Goal: Information Seeking & Learning: Learn about a topic

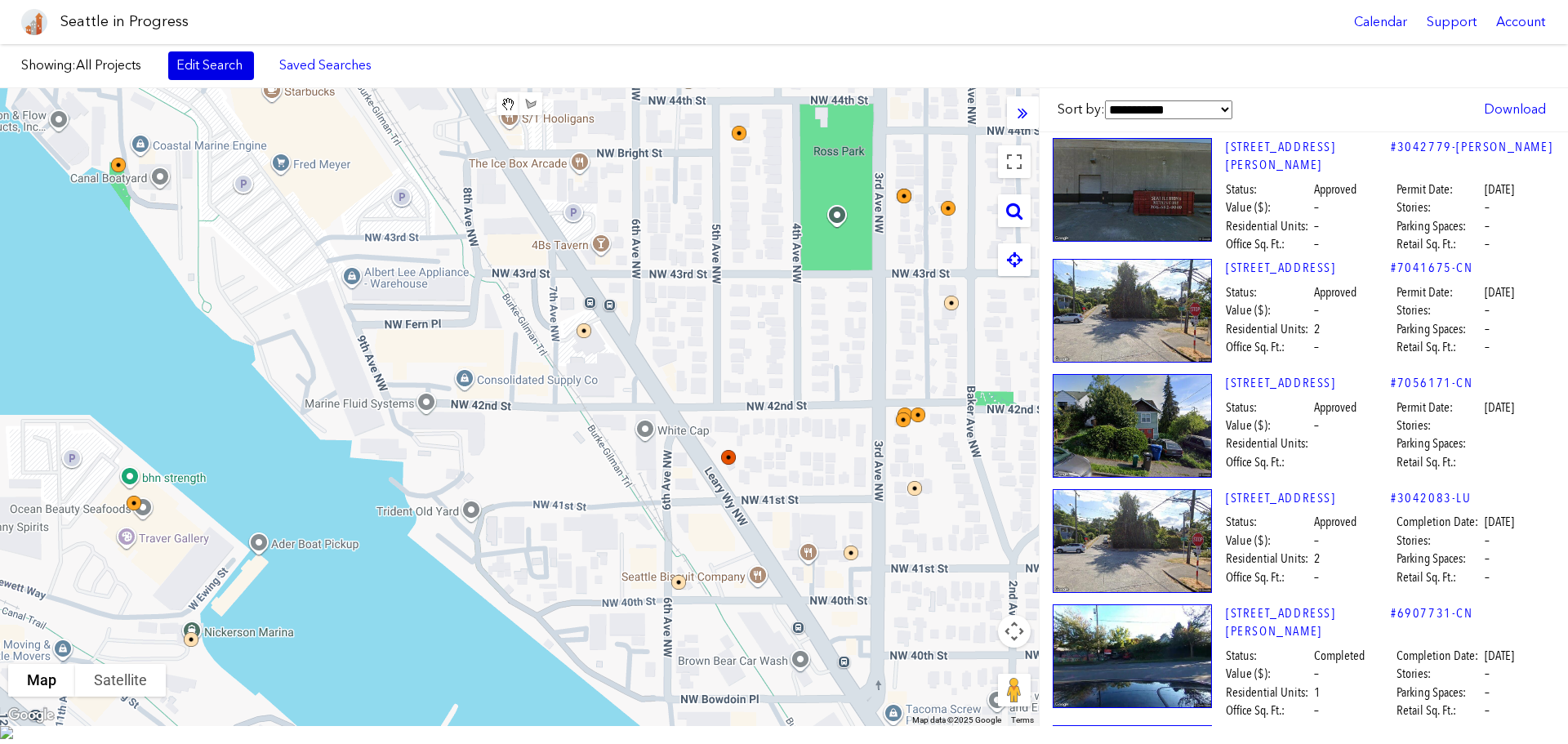
click at [226, 71] on link "Edit Search" at bounding box center [210, 65] width 85 height 28
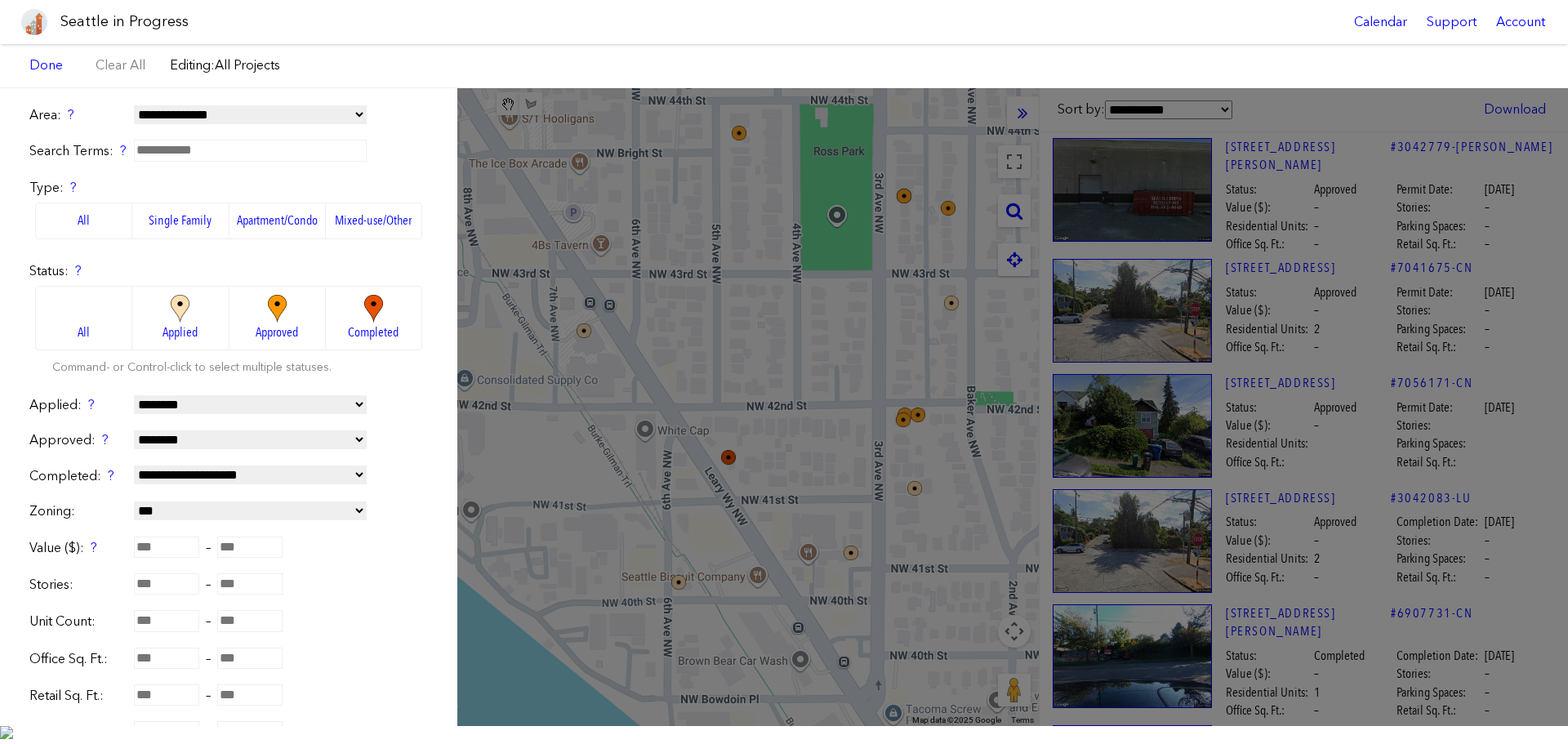
click at [262, 223] on label "Apartment/Condo" at bounding box center [277, 221] width 96 height 36
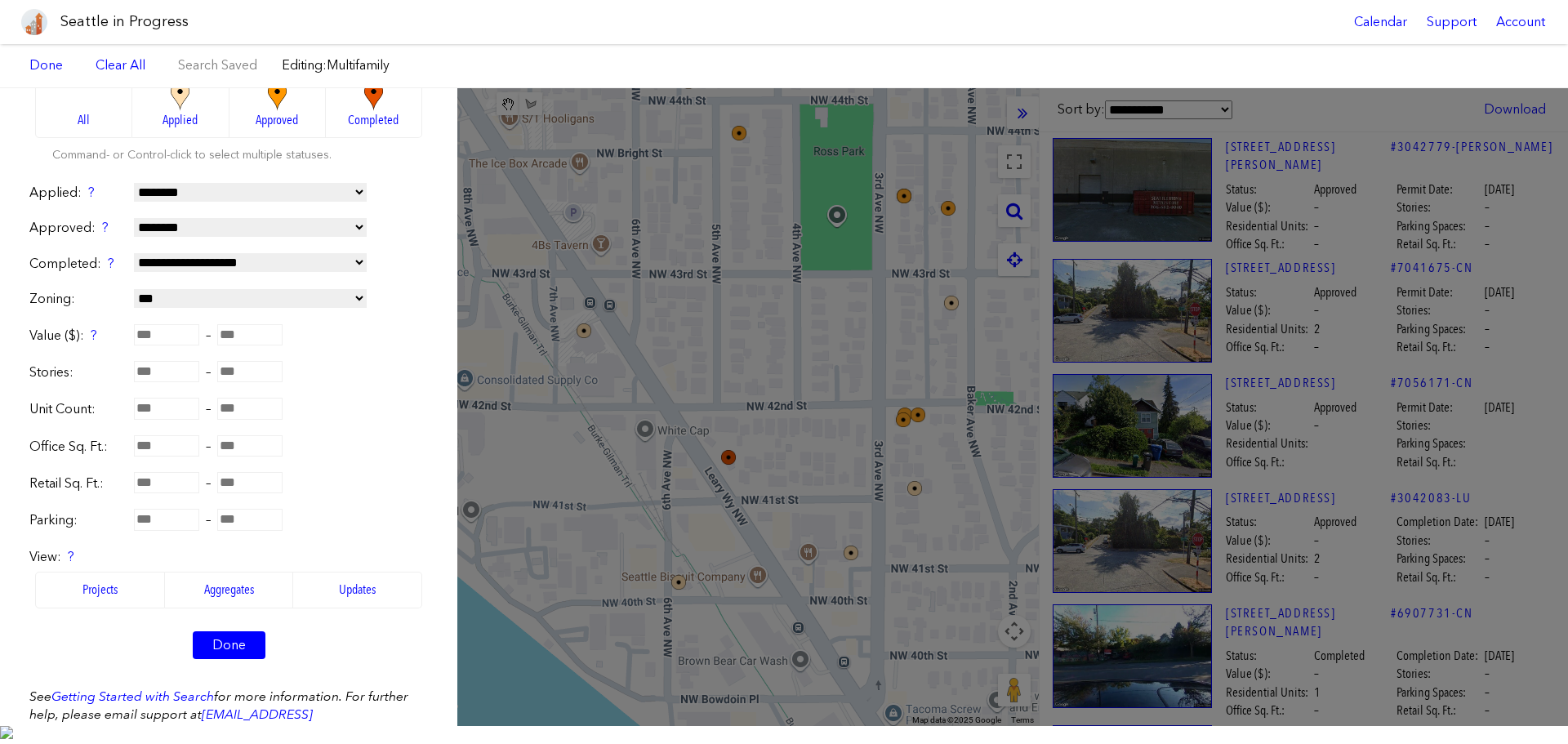
scroll to position [245, 0]
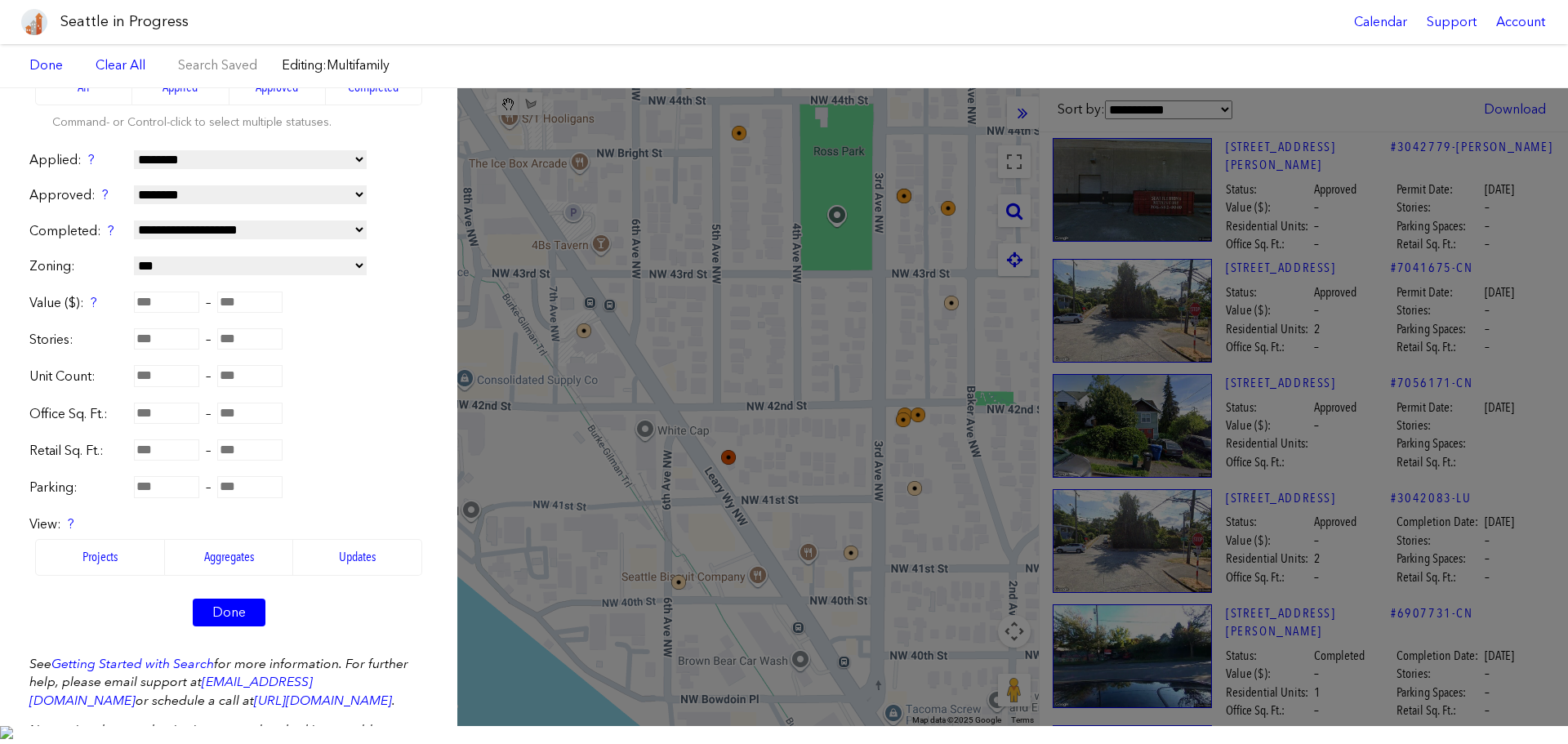
click at [176, 376] on input "number" at bounding box center [166, 375] width 65 height 21
type input "**"
click at [406, 387] on form "**********" at bounding box center [228, 252] width 398 height 782
click at [218, 621] on link "Done" at bounding box center [229, 612] width 73 height 28
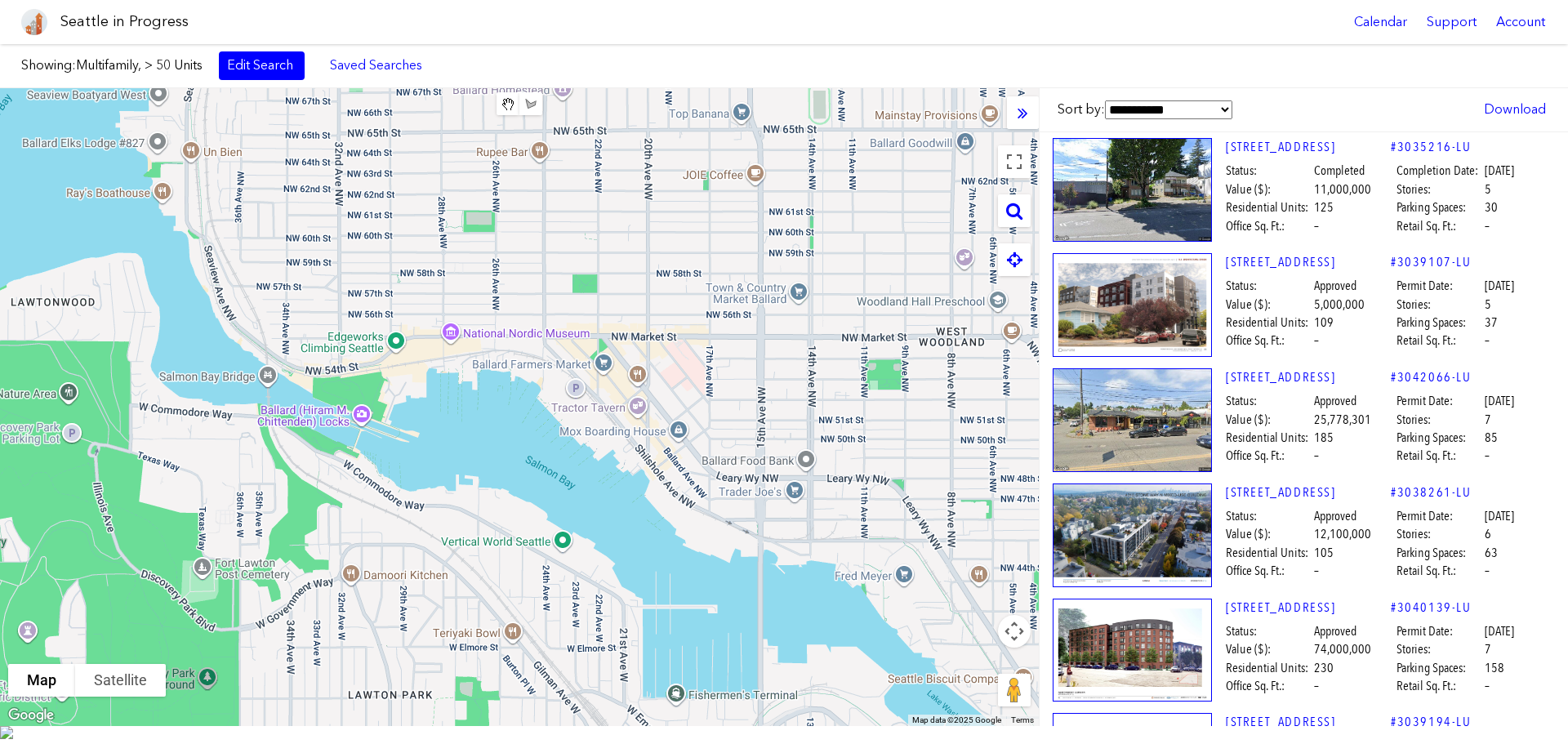
drag, startPoint x: 287, startPoint y: 177, endPoint x: 735, endPoint y: 465, distance: 532.6
click at [735, 465] on div "To navigate, press the arrow keys." at bounding box center [519, 407] width 1039 height 637
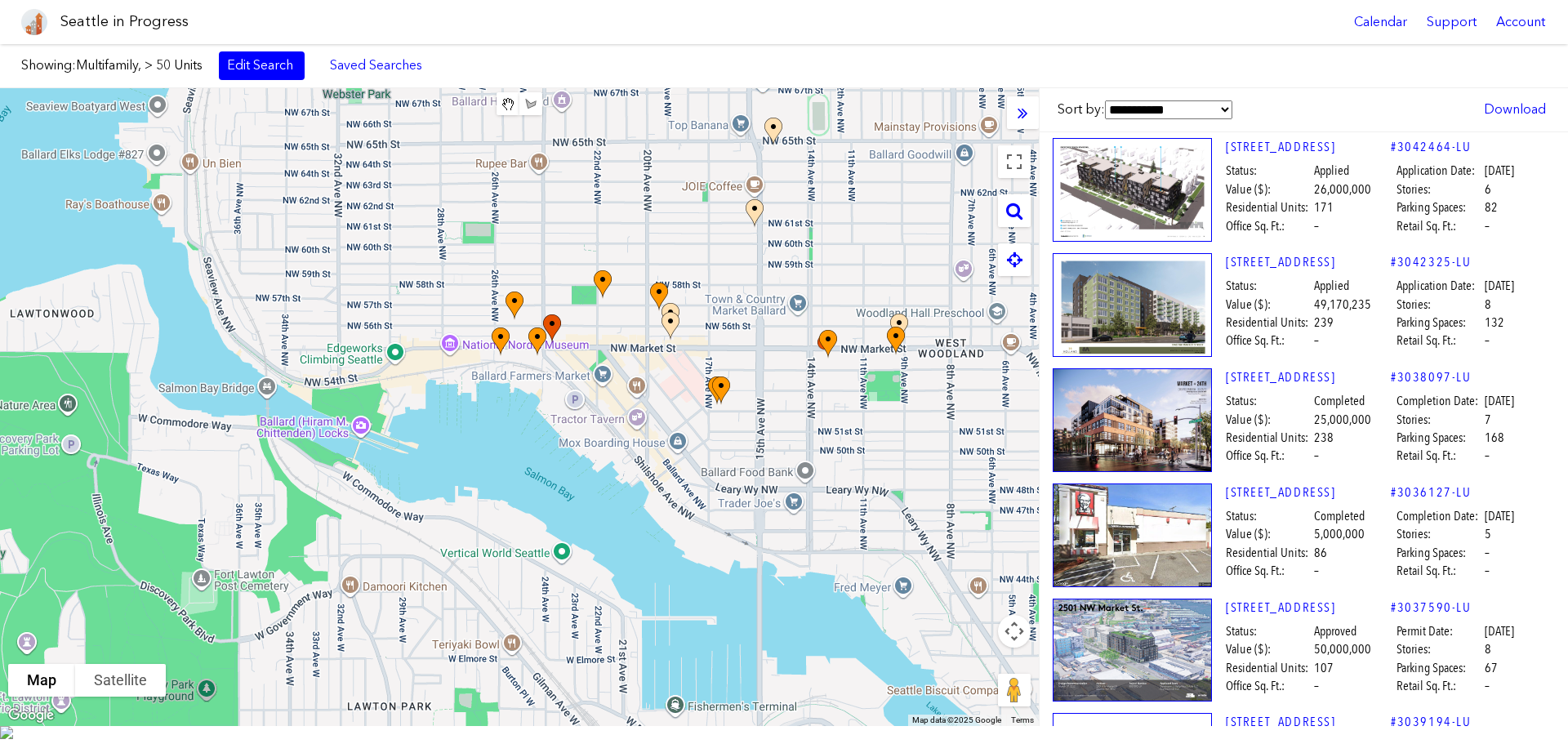
drag, startPoint x: 783, startPoint y: 434, endPoint x: 784, endPoint y: 443, distance: 9.1
click at [784, 443] on div "To navigate, press the arrow keys." at bounding box center [519, 407] width 1039 height 637
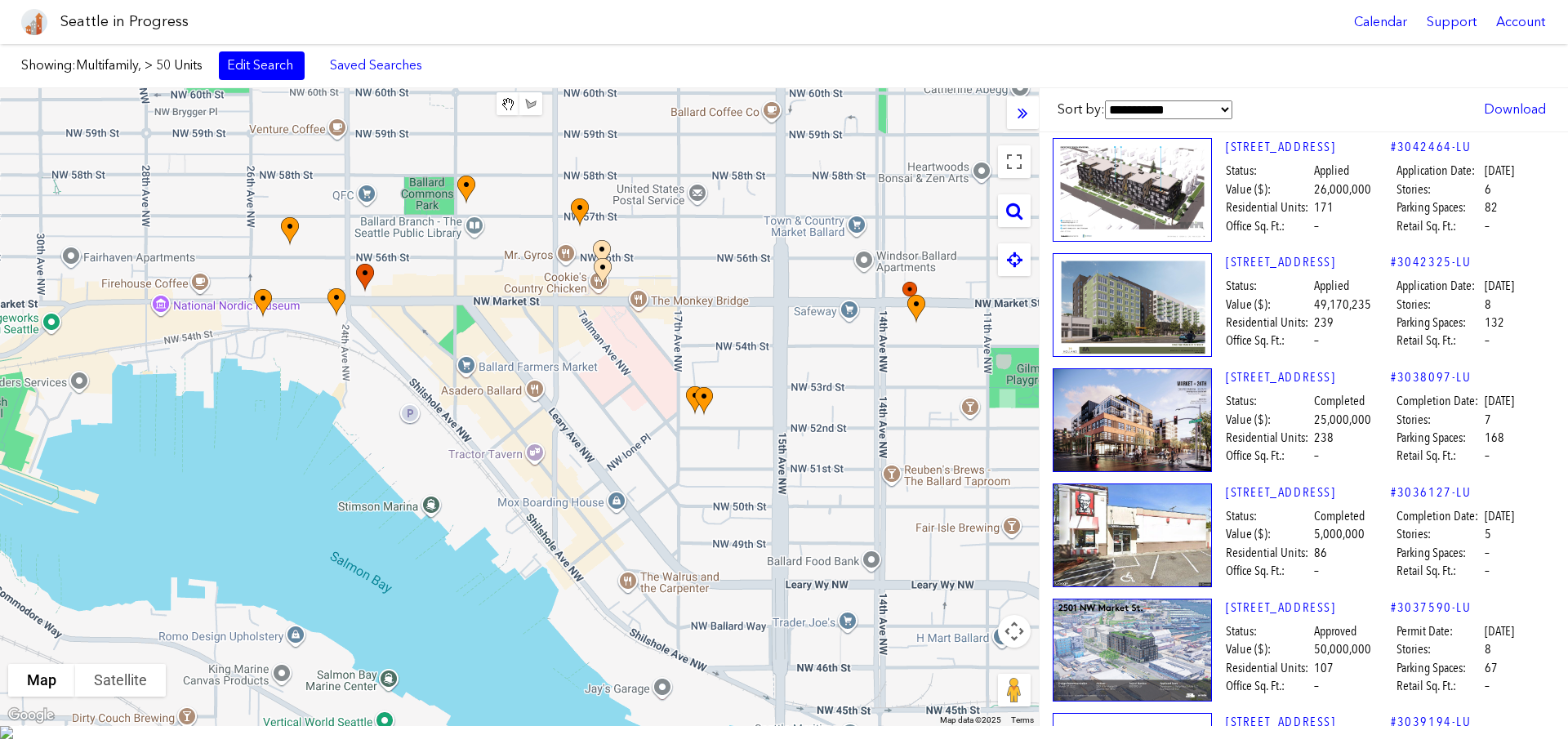
drag, startPoint x: 788, startPoint y: 445, endPoint x: 832, endPoint y: 466, distance: 48.8
click at [832, 466] on div "To navigate, press the arrow keys." at bounding box center [519, 407] width 1039 height 637
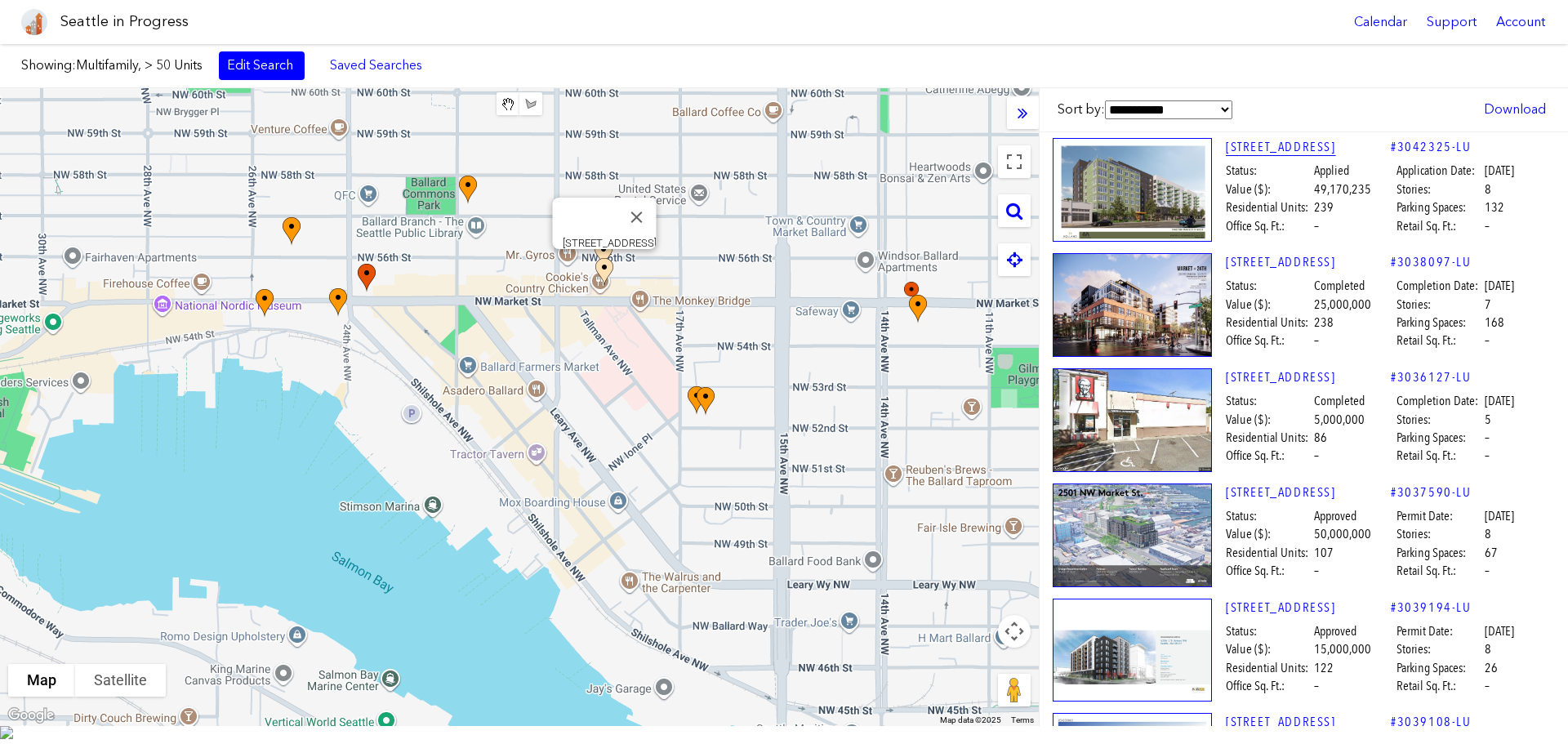
click at [1287, 156] on link "[STREET_ADDRESS]" at bounding box center [1308, 146] width 165 height 18
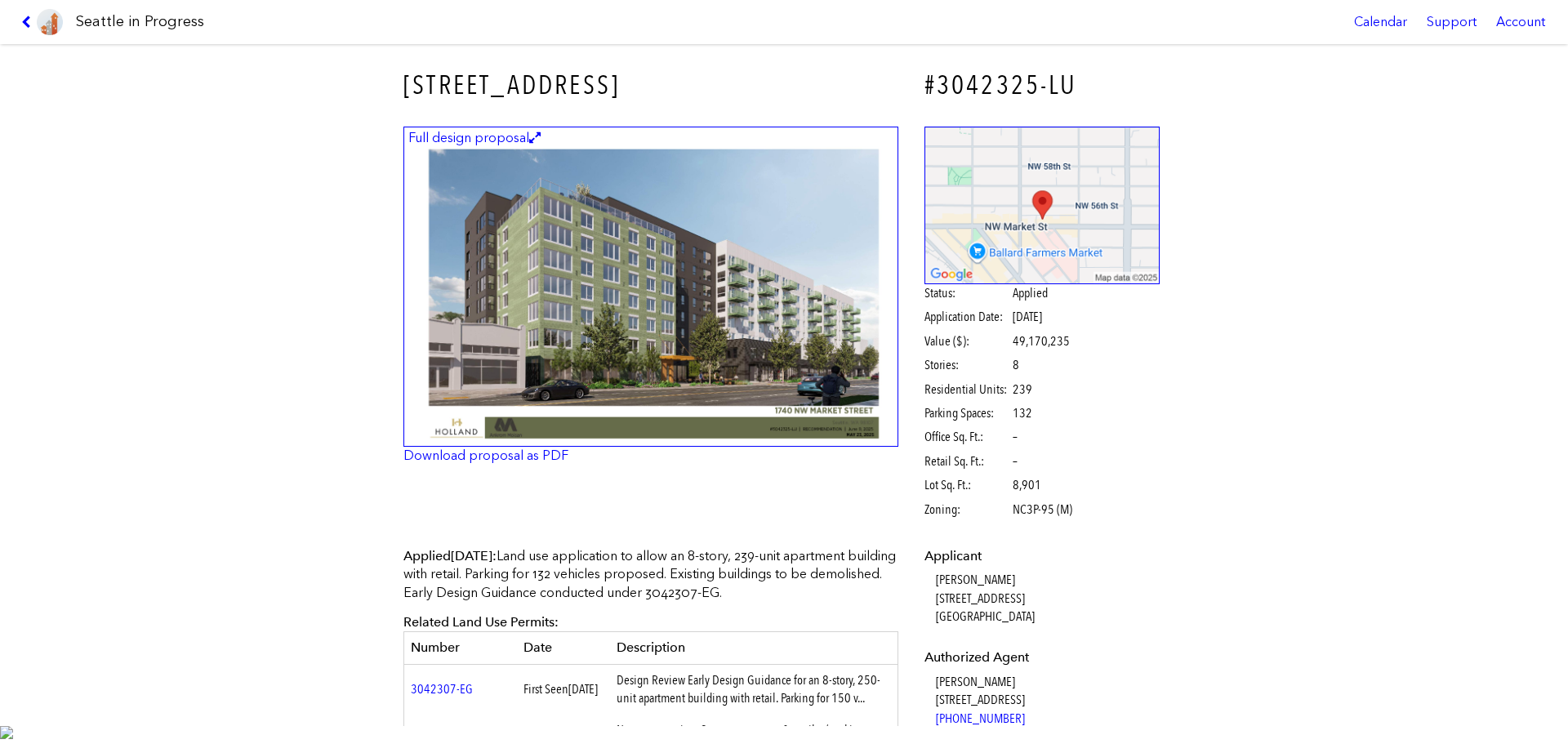
click at [20, 17] on link at bounding box center [41, 22] width 55 height 44
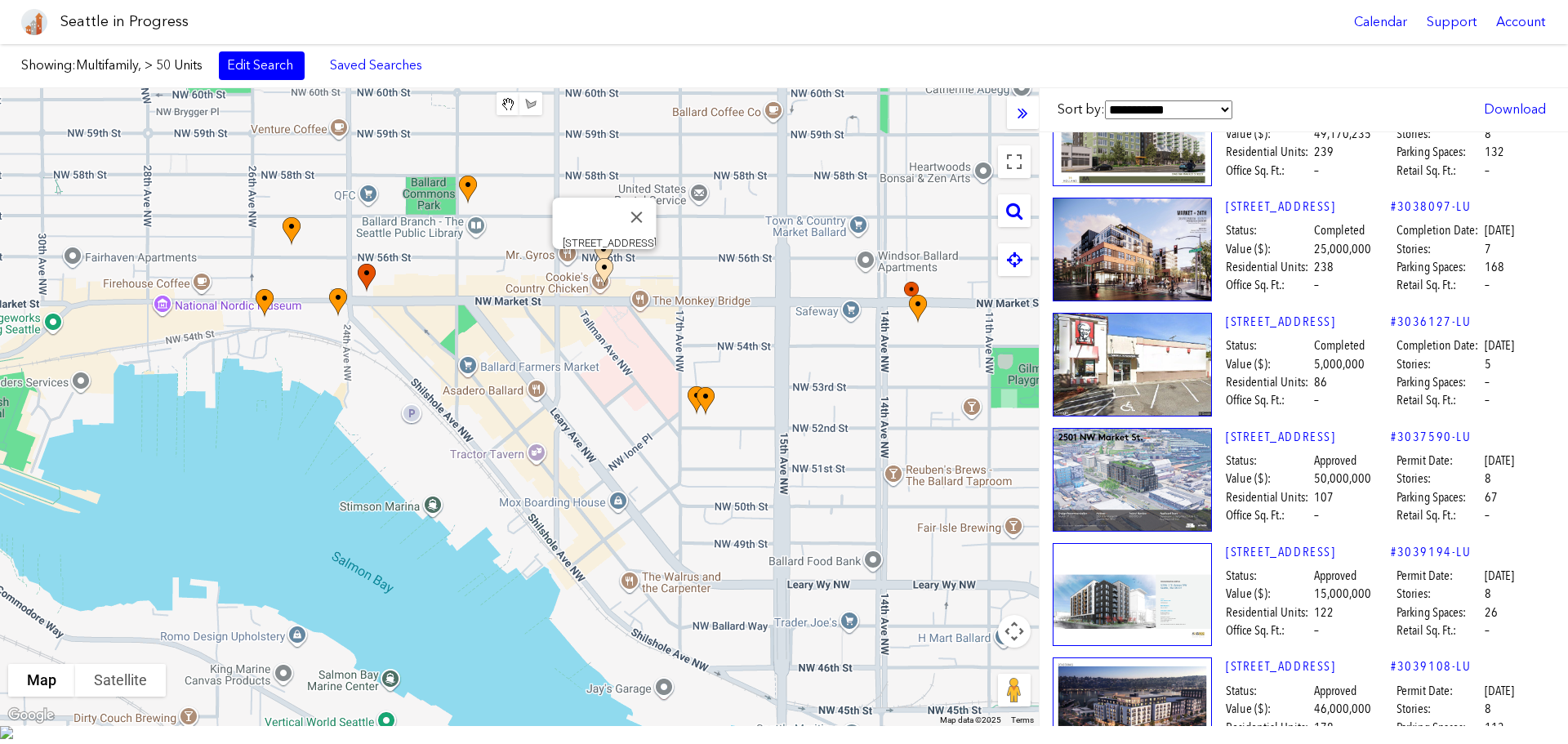
scroll to position [82, 0]
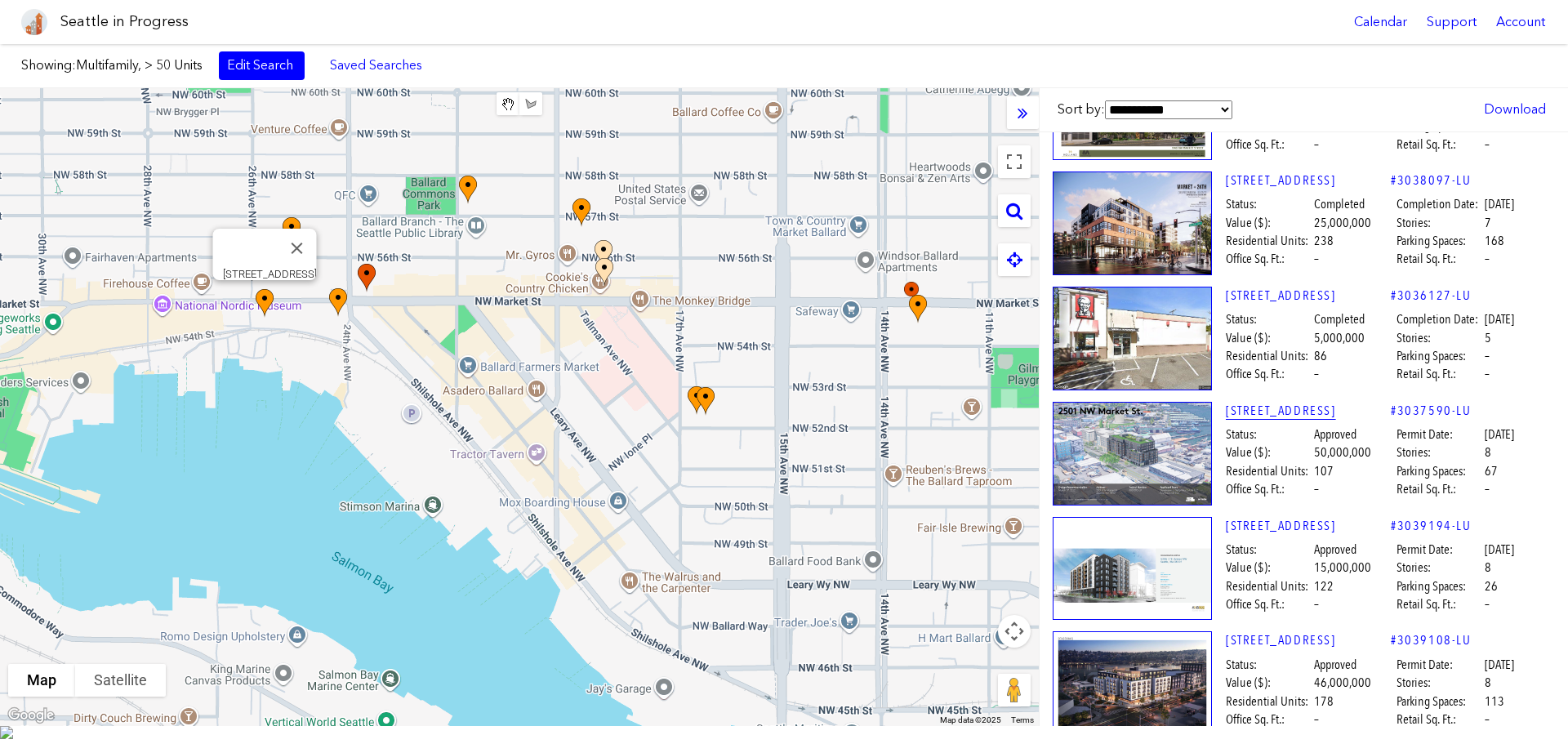
click at [1287, 413] on link "[STREET_ADDRESS]" at bounding box center [1308, 410] width 165 height 18
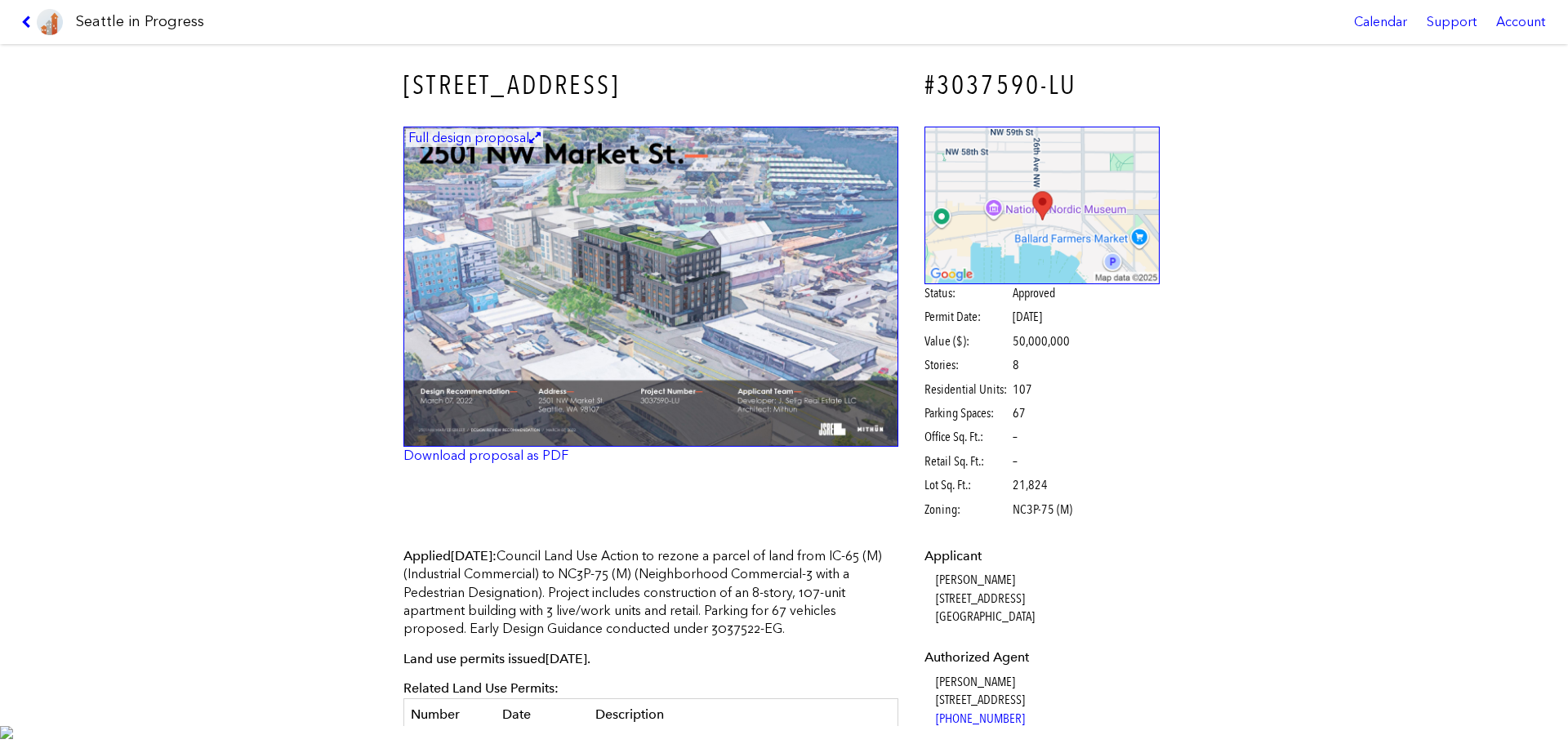
click at [22, 21] on icon at bounding box center [29, 21] width 15 height 13
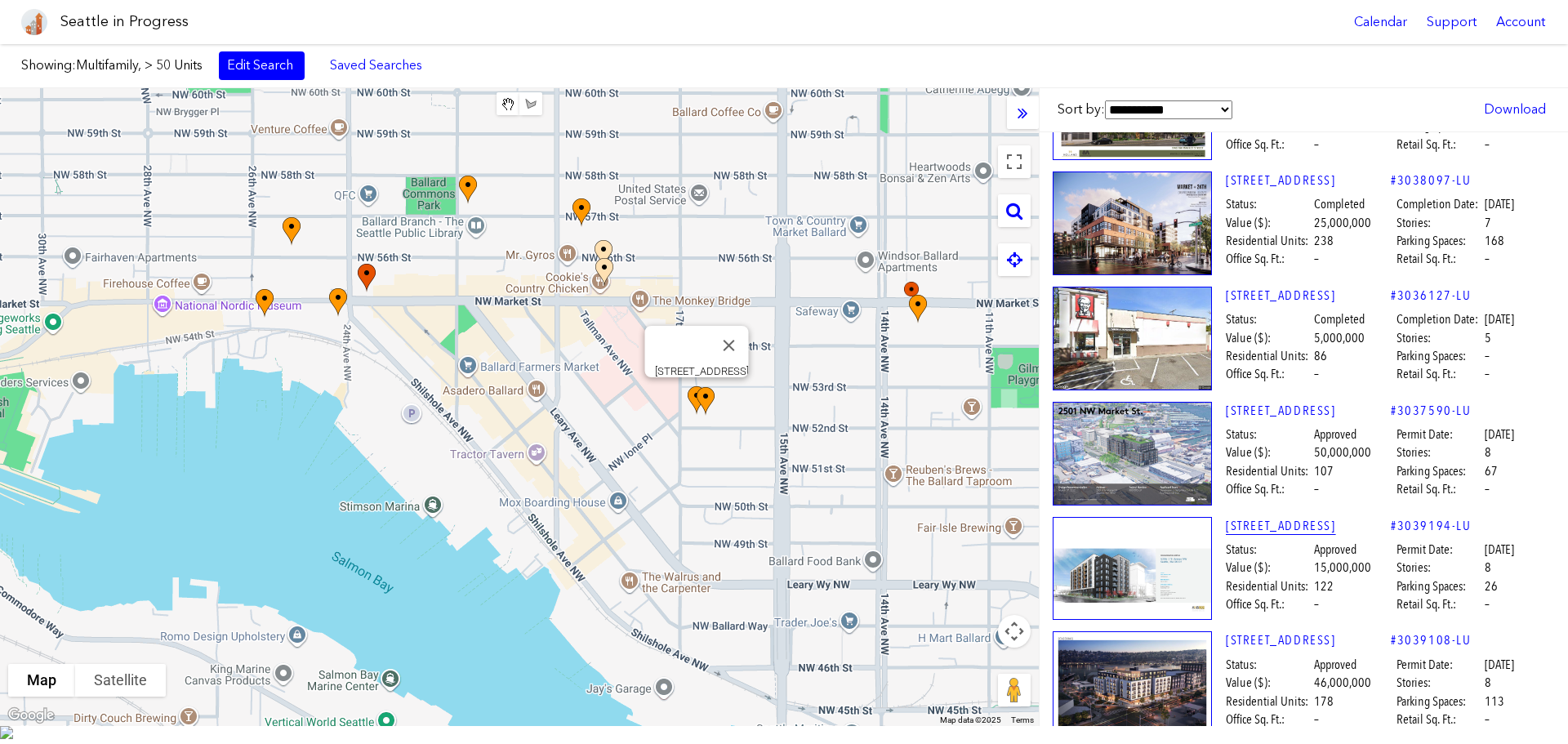
click at [1287, 525] on link "[STREET_ADDRESS]" at bounding box center [1308, 525] width 165 height 18
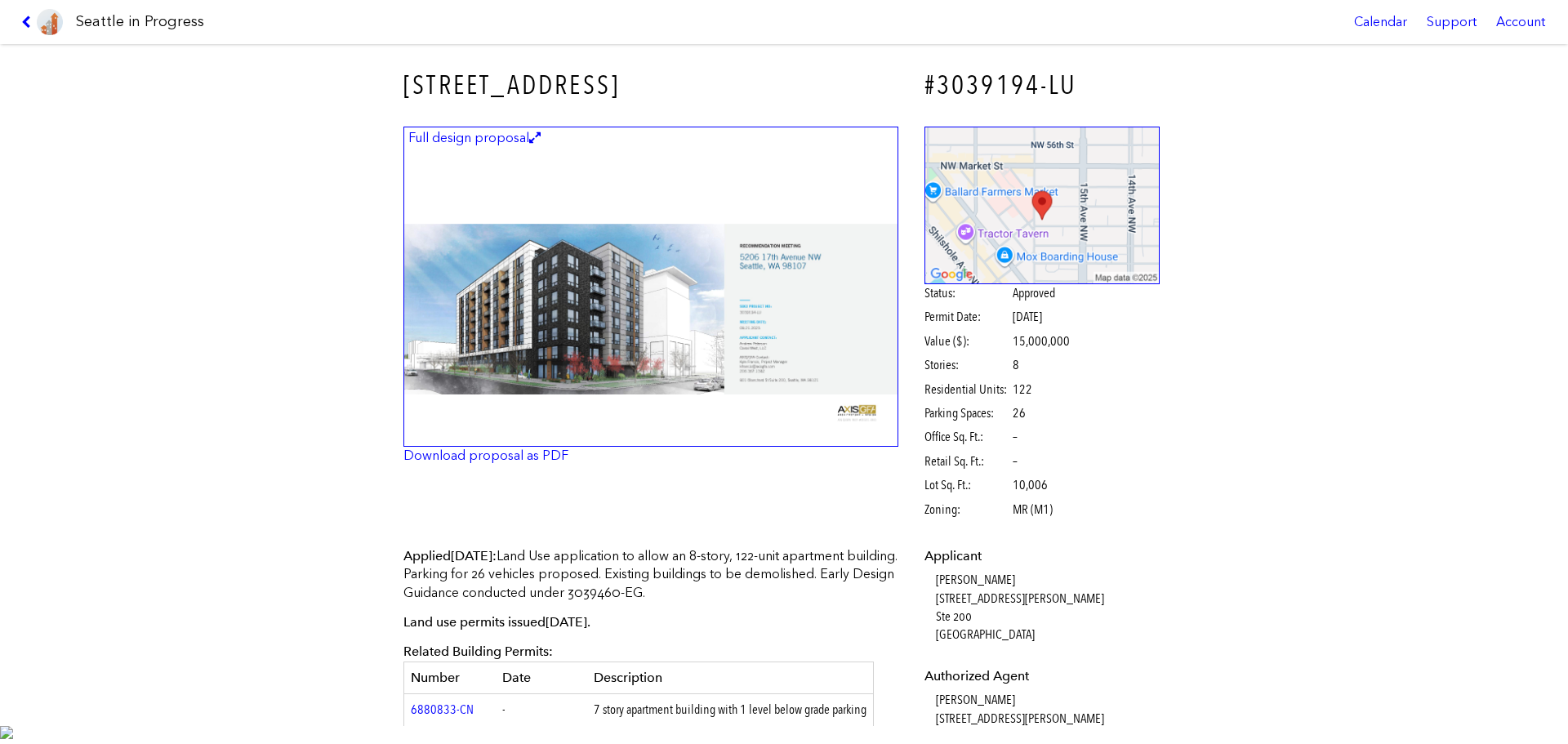
click at [699, 402] on img at bounding box center [650, 287] width 494 height 321
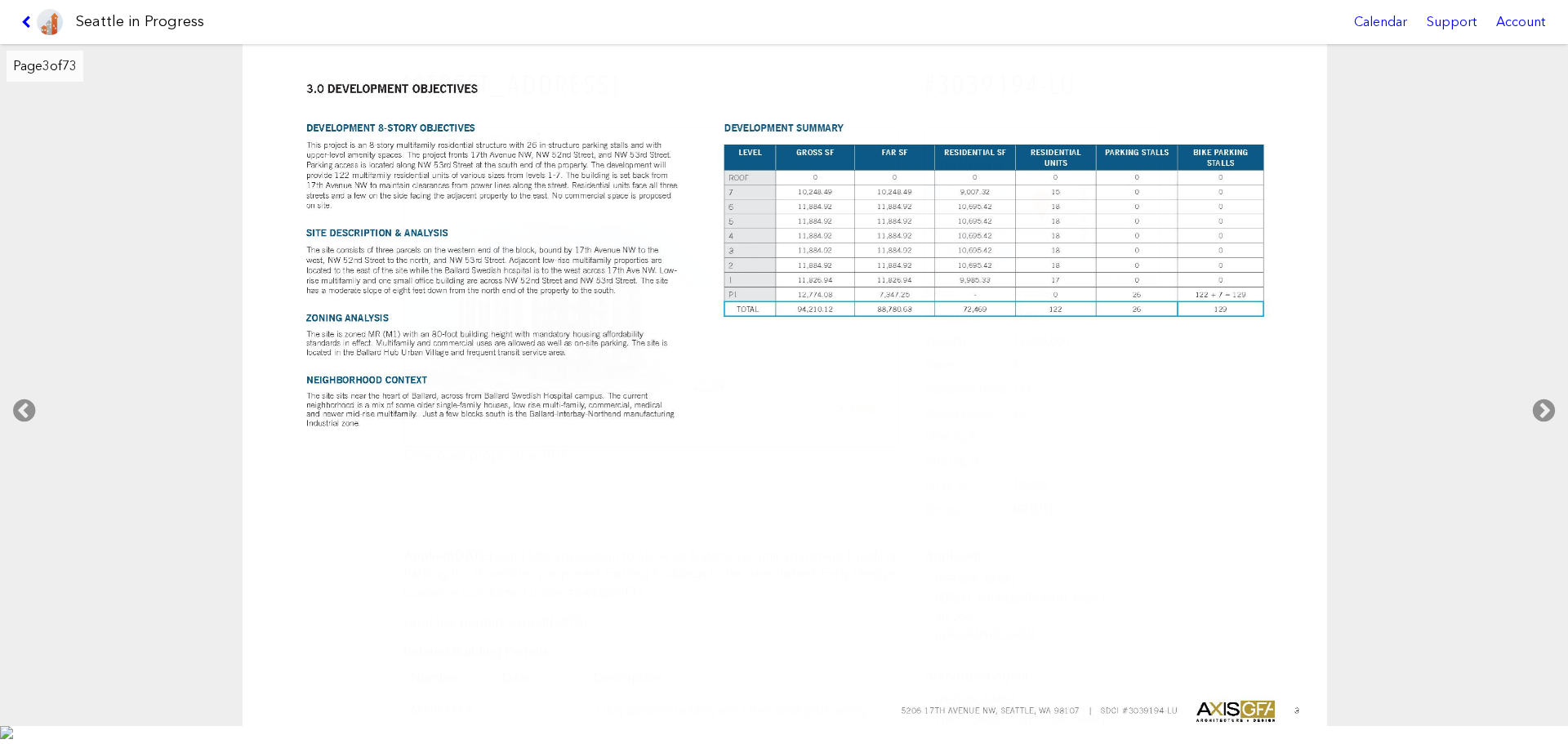
click at [1231, 403] on img at bounding box center [784, 395] width 1084 height 702
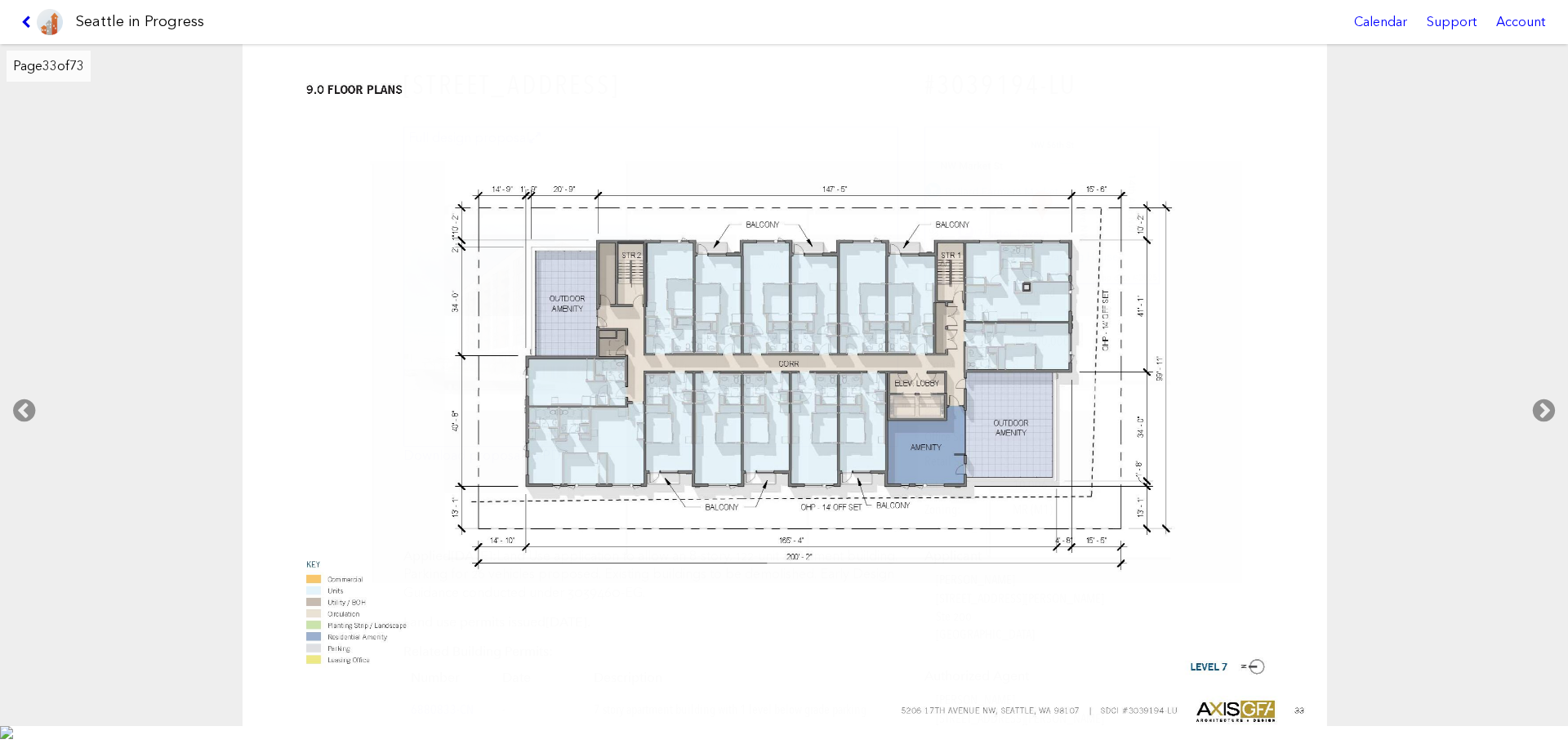
click at [30, 26] on icon at bounding box center [29, 21] width 15 height 13
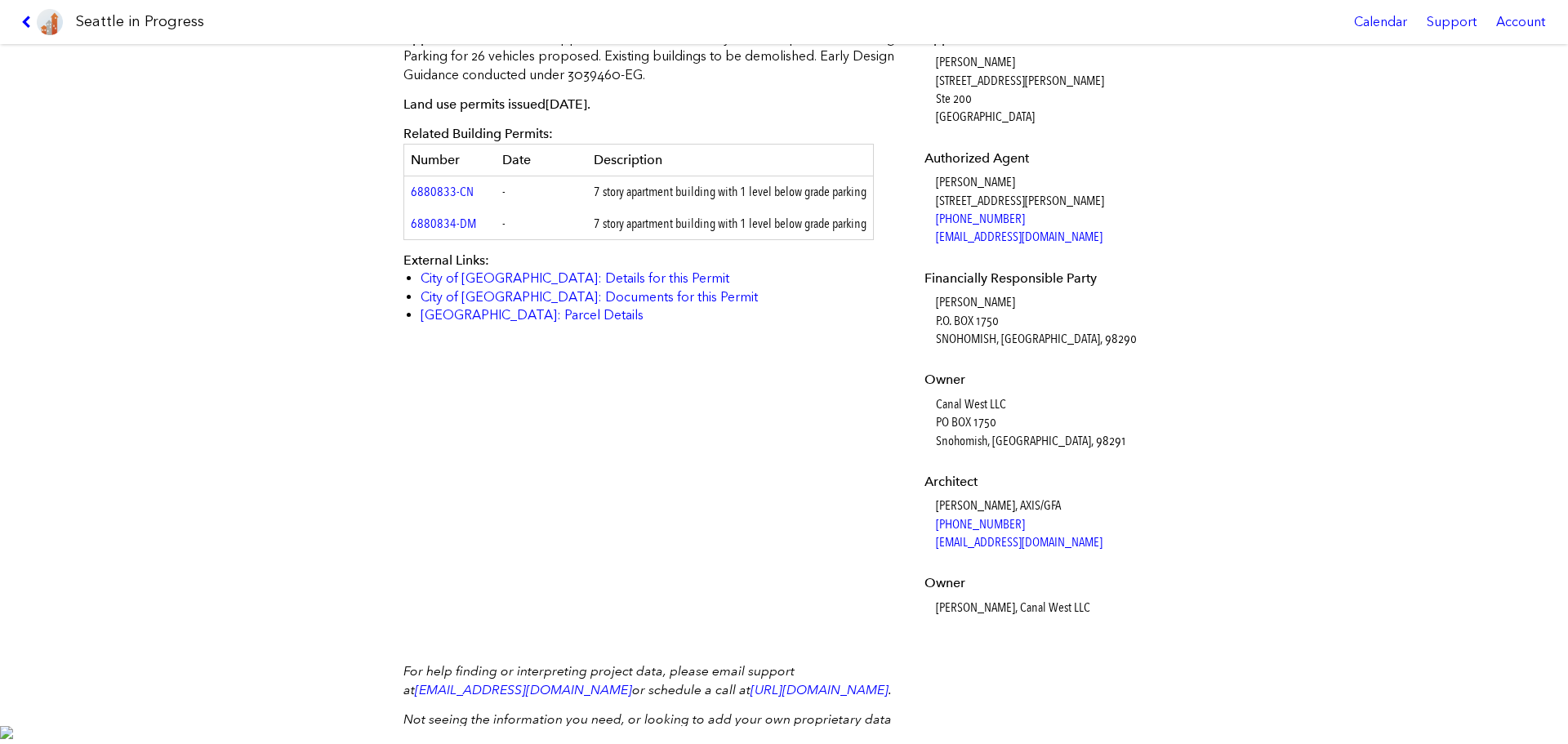
scroll to position [490, 0]
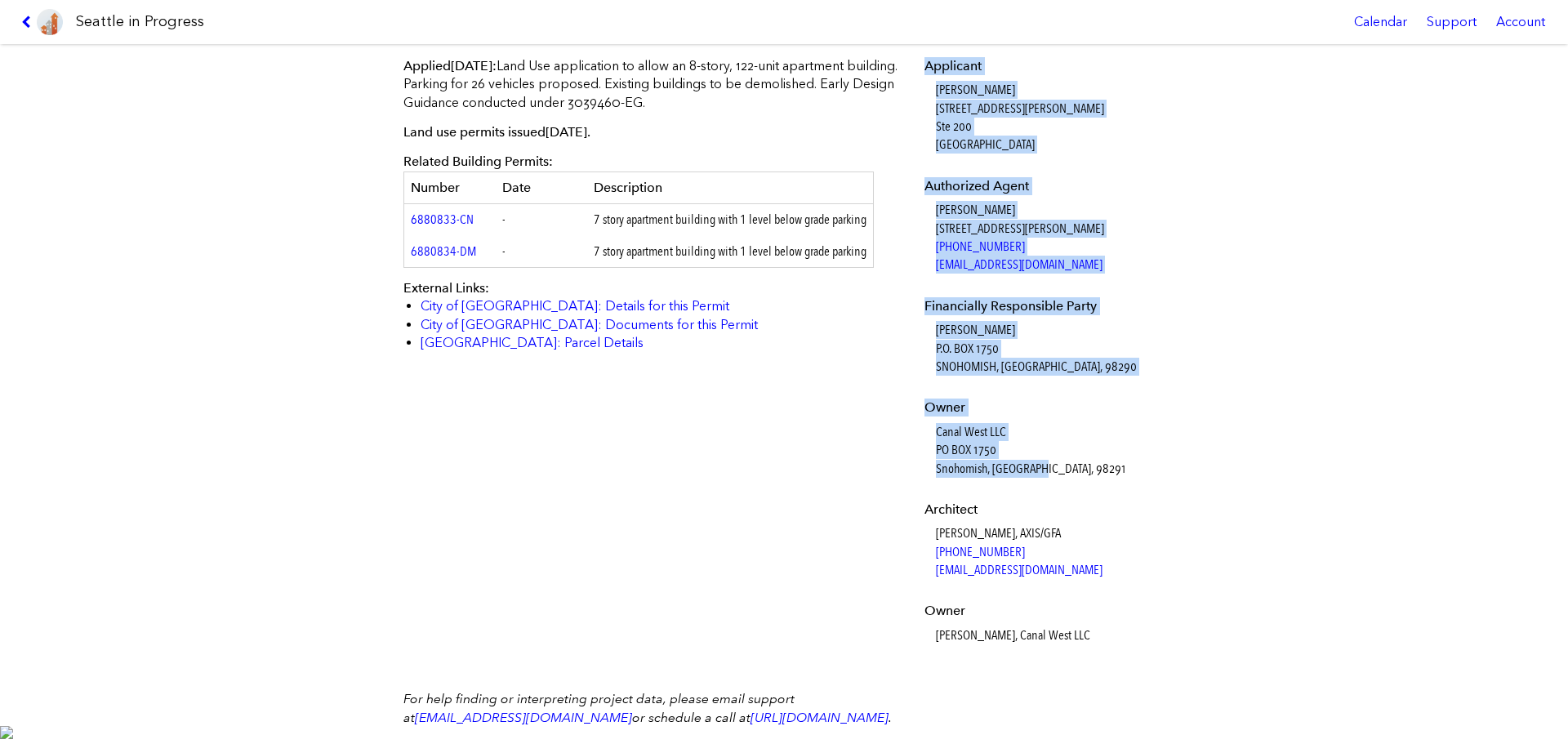
drag, startPoint x: 1065, startPoint y: 465, endPoint x: 906, endPoint y: 423, distance: 164.5
click at [913, 423] on div "Applicant [PERSON_NAME] [STREET_ADDRESS][PERSON_NAME] Authorized Agent [PERSON_…" at bounding box center [1042, 362] width 259 height 633
click at [1014, 444] on dd "Canal West LLC [STREET_ADDRESS]" at bounding box center [1048, 450] width 225 height 55
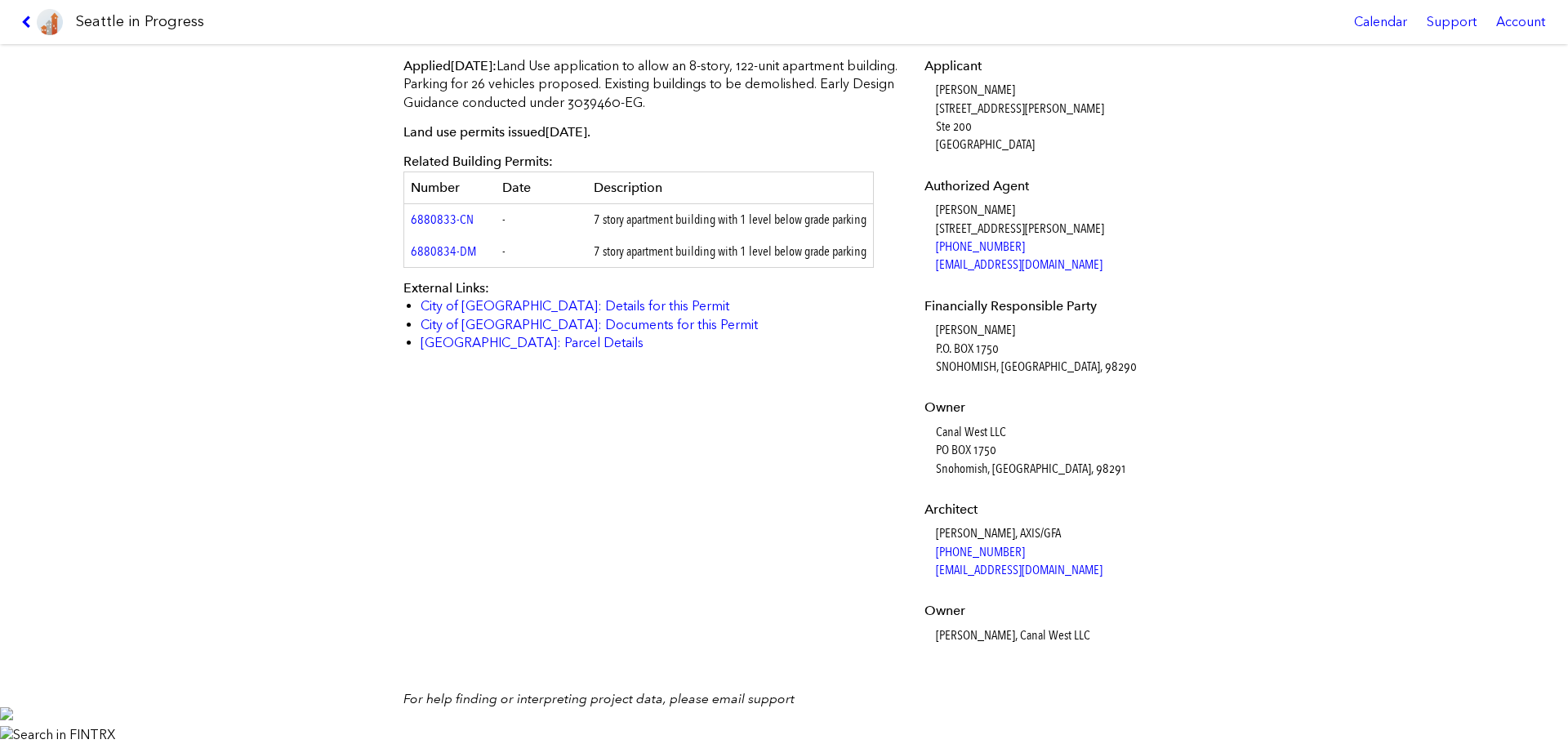
drag, startPoint x: 922, startPoint y: 638, endPoint x: 1077, endPoint y: 645, distance: 155.2
click at [1077, 645] on div "Applicant [PERSON_NAME] [STREET_ADDRESS][PERSON_NAME] Authorized Agent [PERSON_…" at bounding box center [1042, 362] width 259 height 633
copy dd "[PERSON_NAME], Canal West LLC"
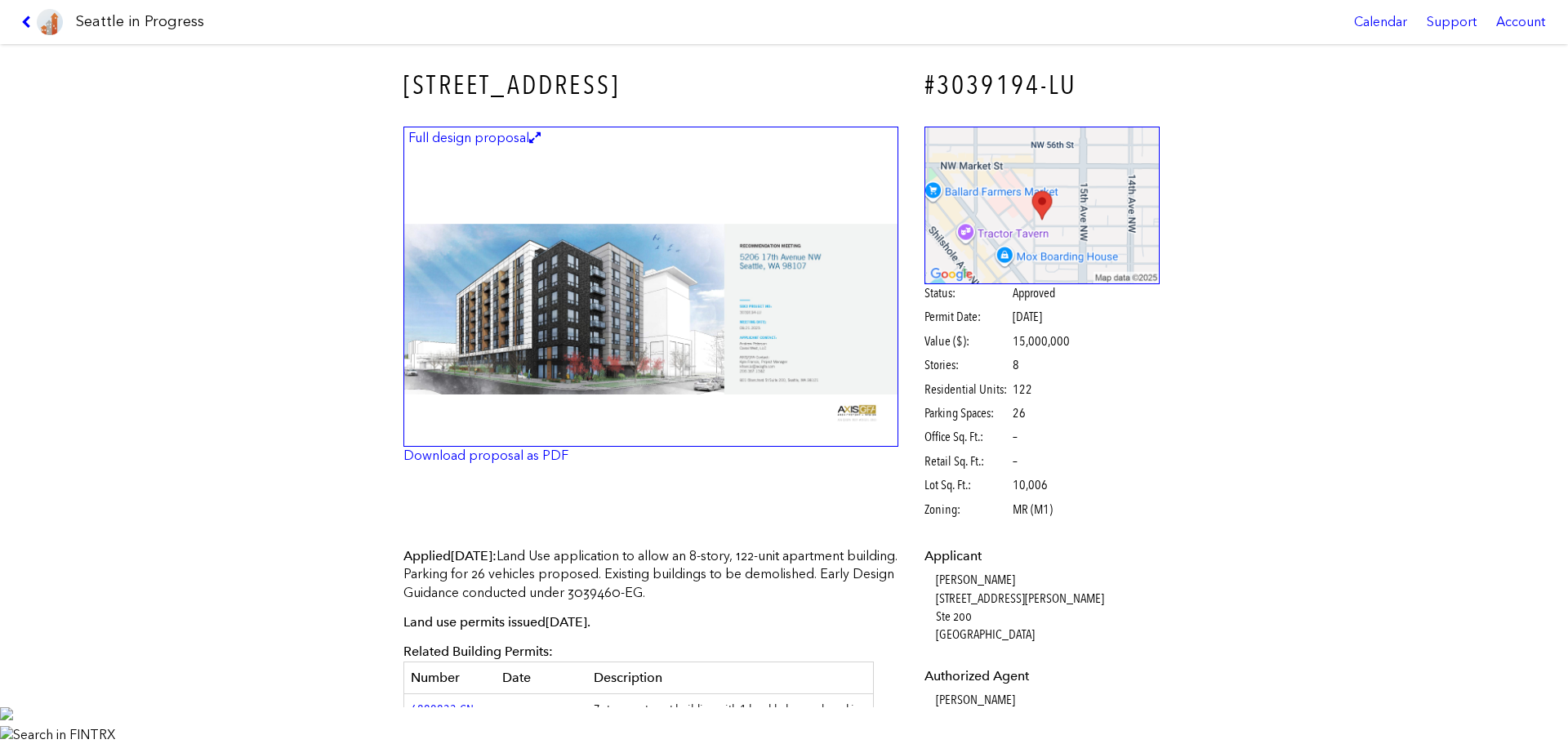
scroll to position [82, 0]
click at [28, 19] on icon at bounding box center [29, 21] width 15 height 13
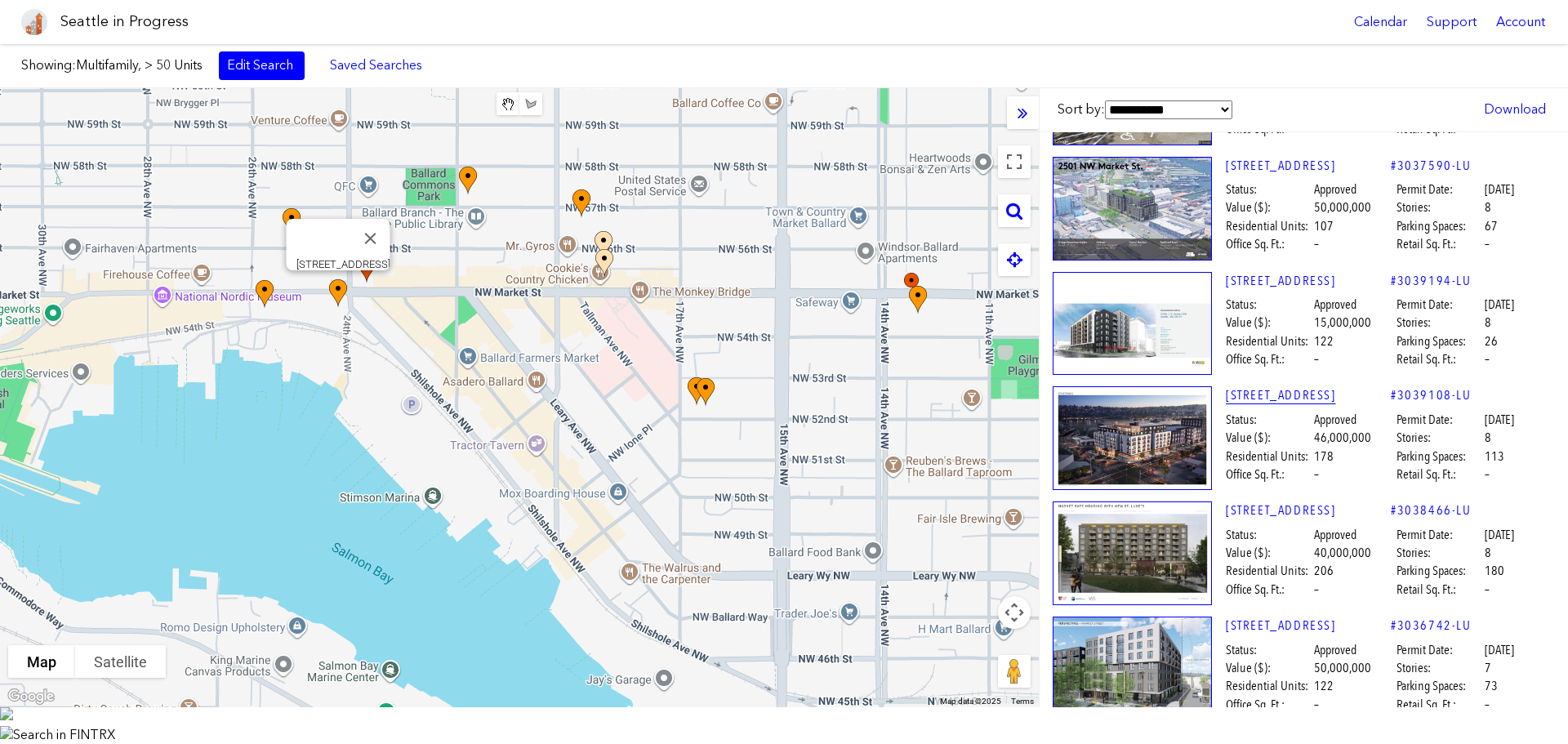
scroll to position [408, 0]
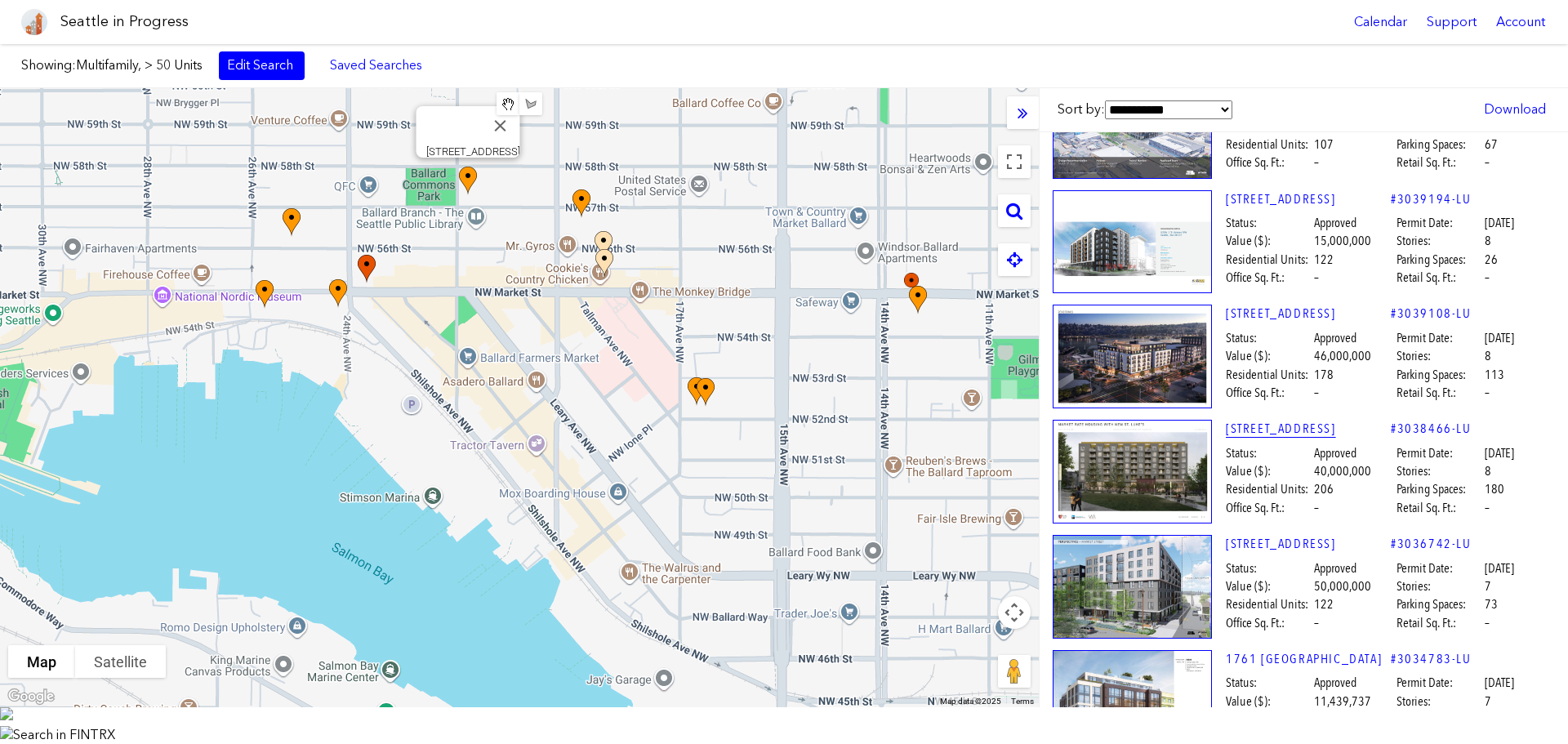
click at [1270, 438] on link "[STREET_ADDRESS]" at bounding box center [1308, 428] width 165 height 18
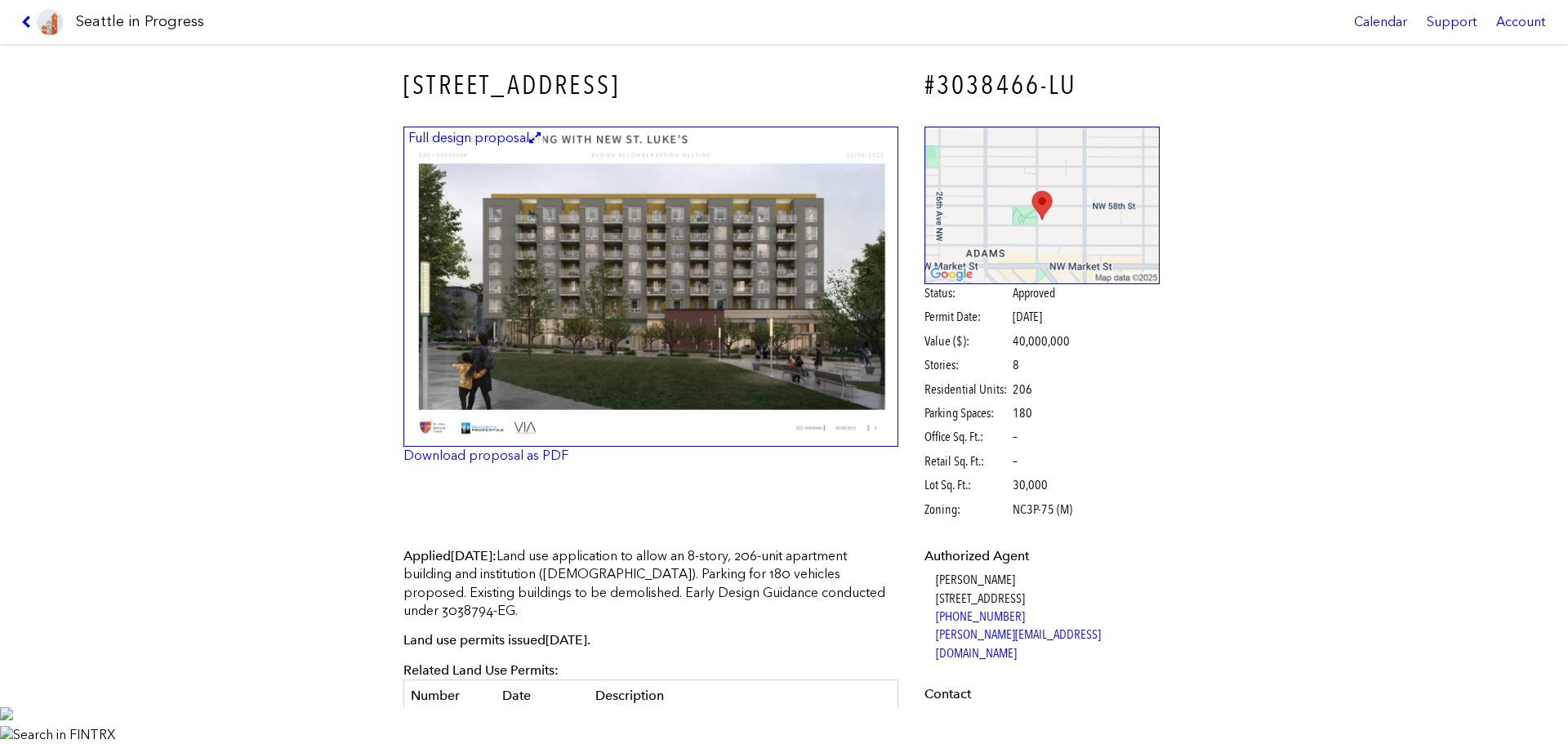
click at [21, 15] on icon at bounding box center [29, 21] width 15 height 13
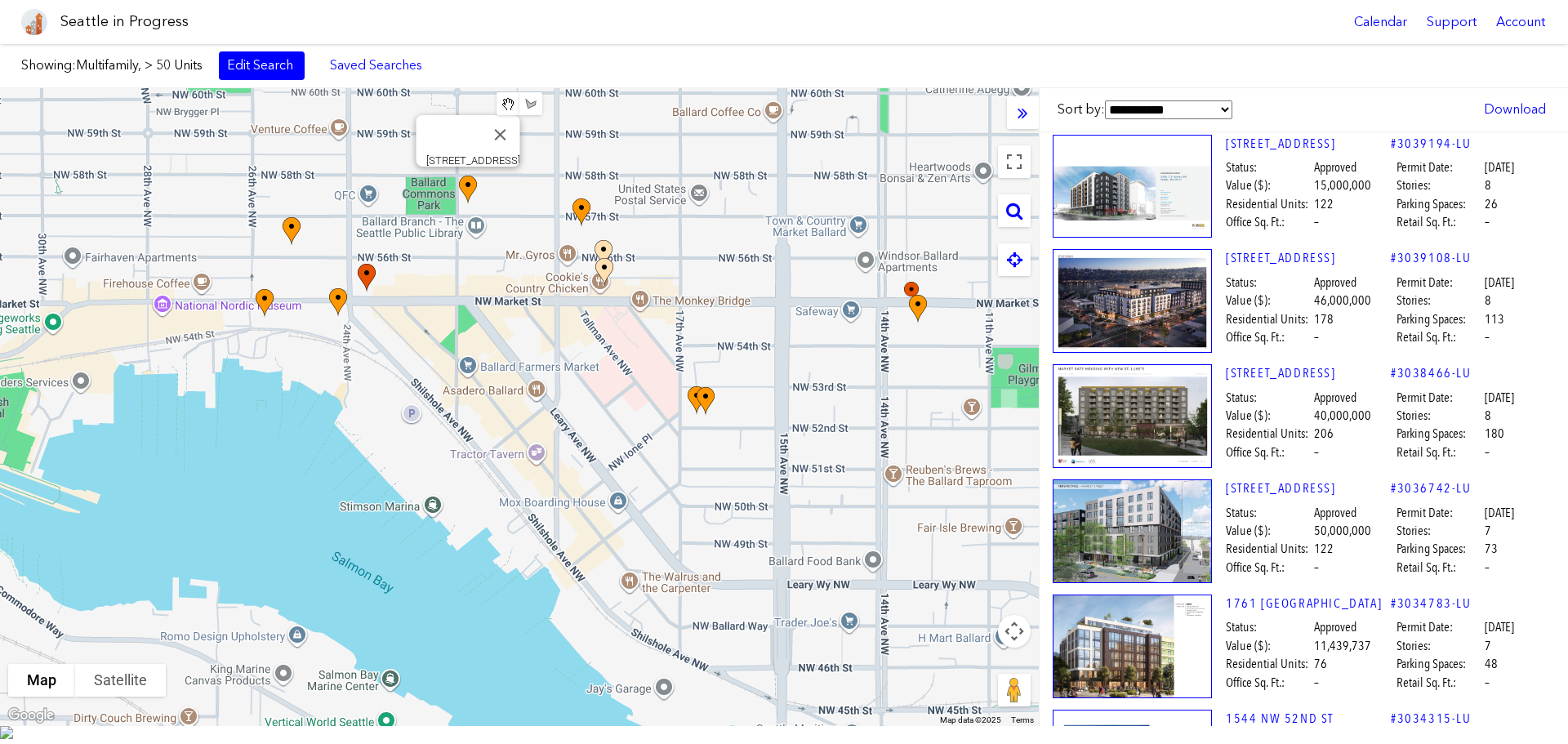
scroll to position [490, 0]
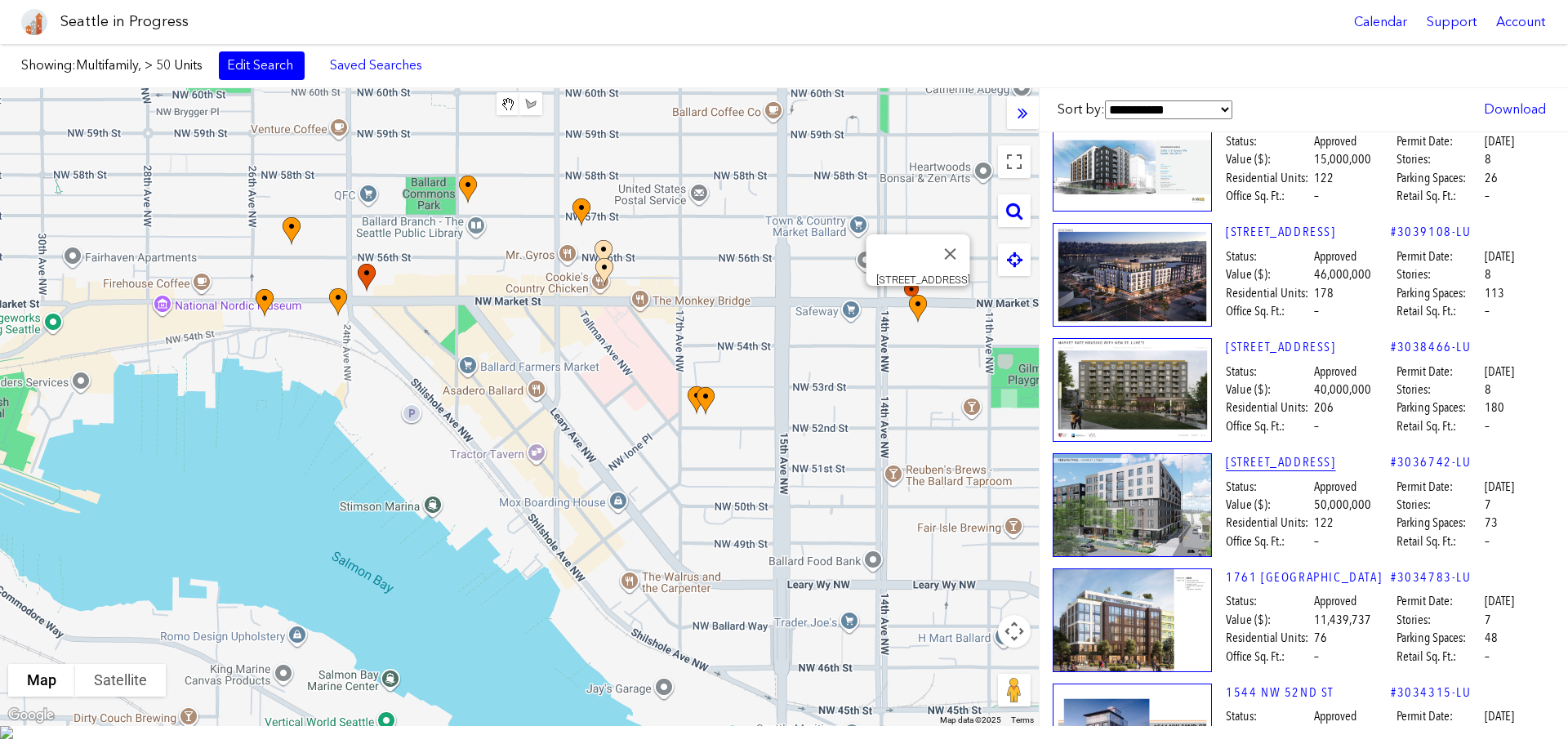
click at [1241, 459] on link "[STREET_ADDRESS]" at bounding box center [1308, 462] width 165 height 18
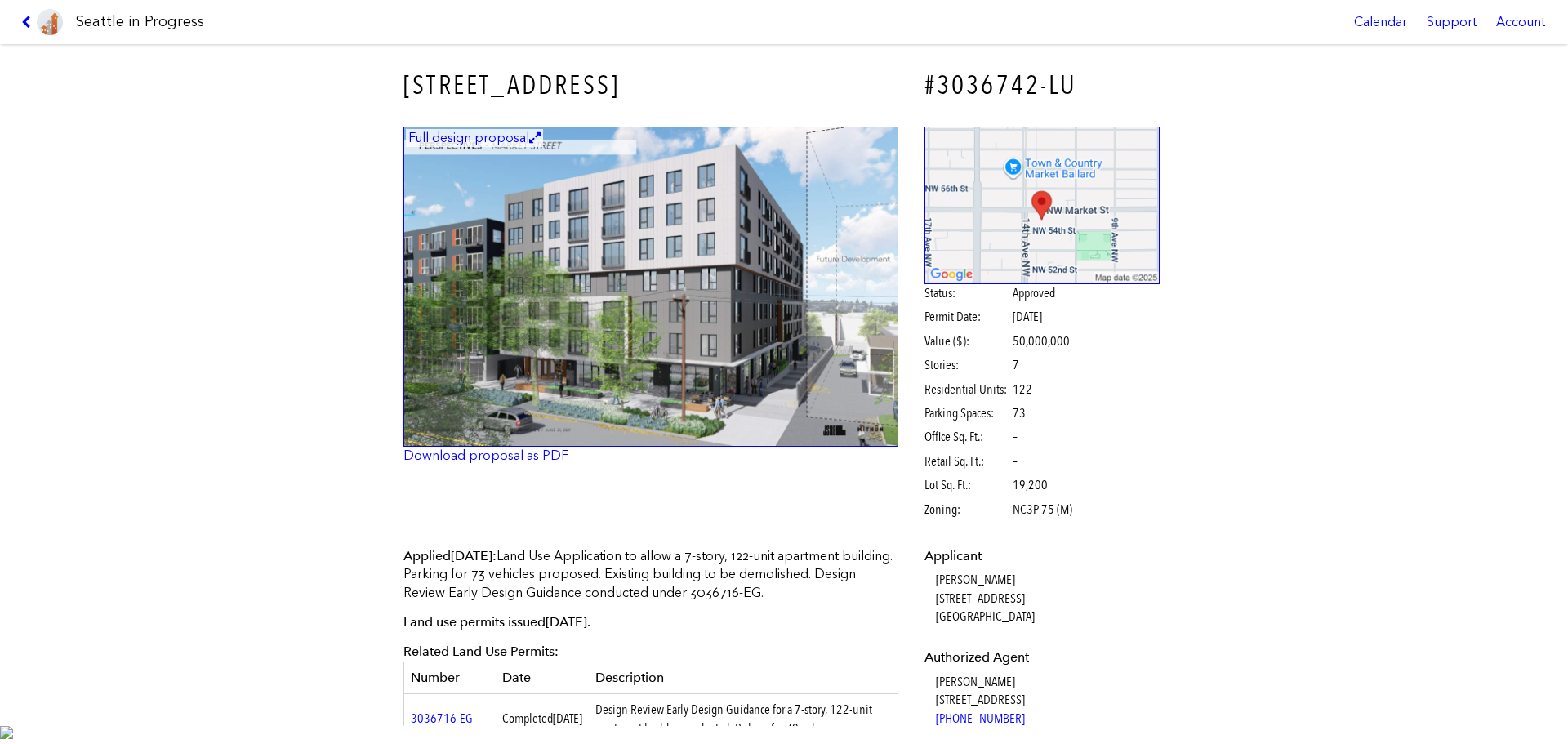
click at [17, 12] on link at bounding box center [41, 22] width 55 height 44
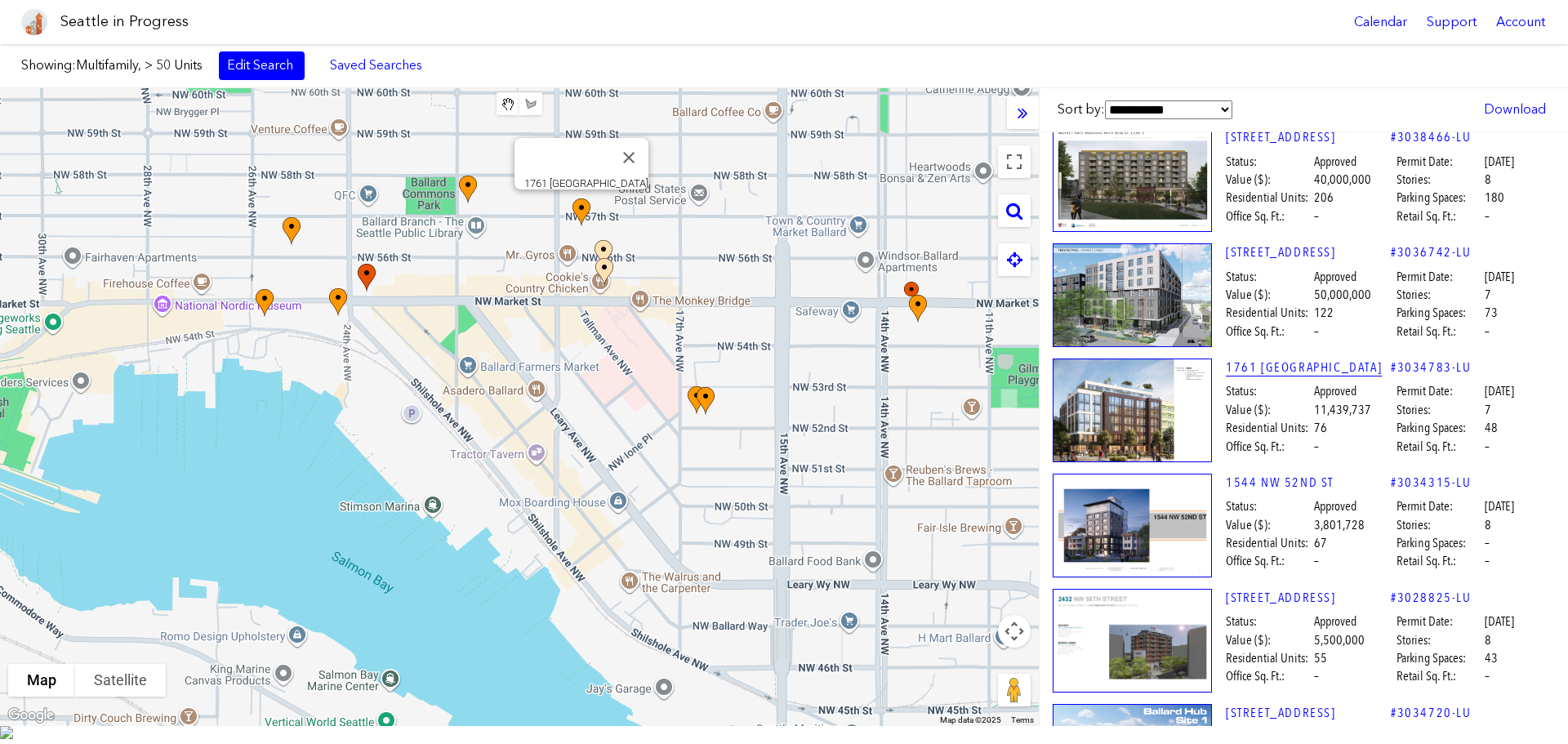
scroll to position [781, 0]
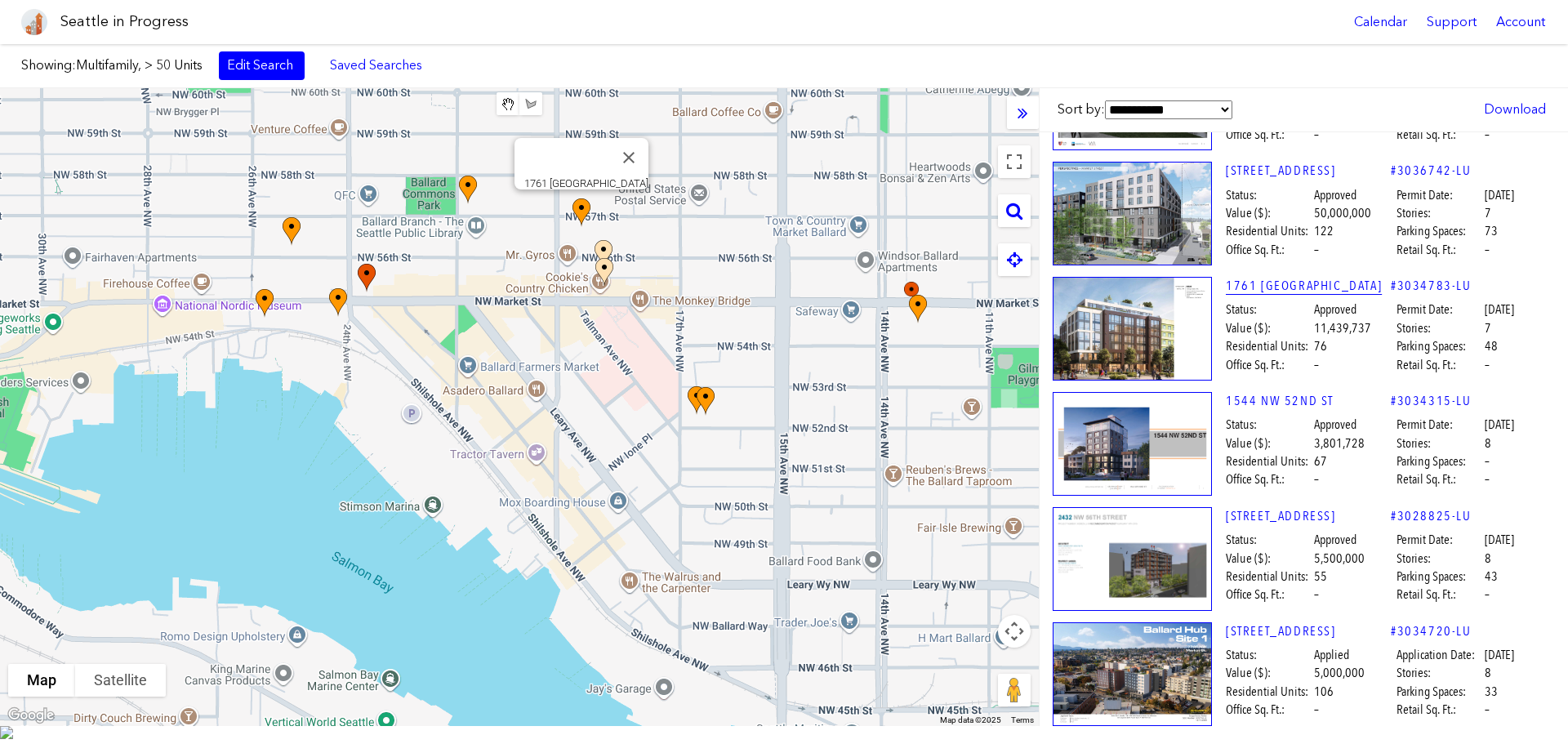
click at [1305, 282] on link "1761 [GEOGRAPHIC_DATA]" at bounding box center [1308, 285] width 165 height 18
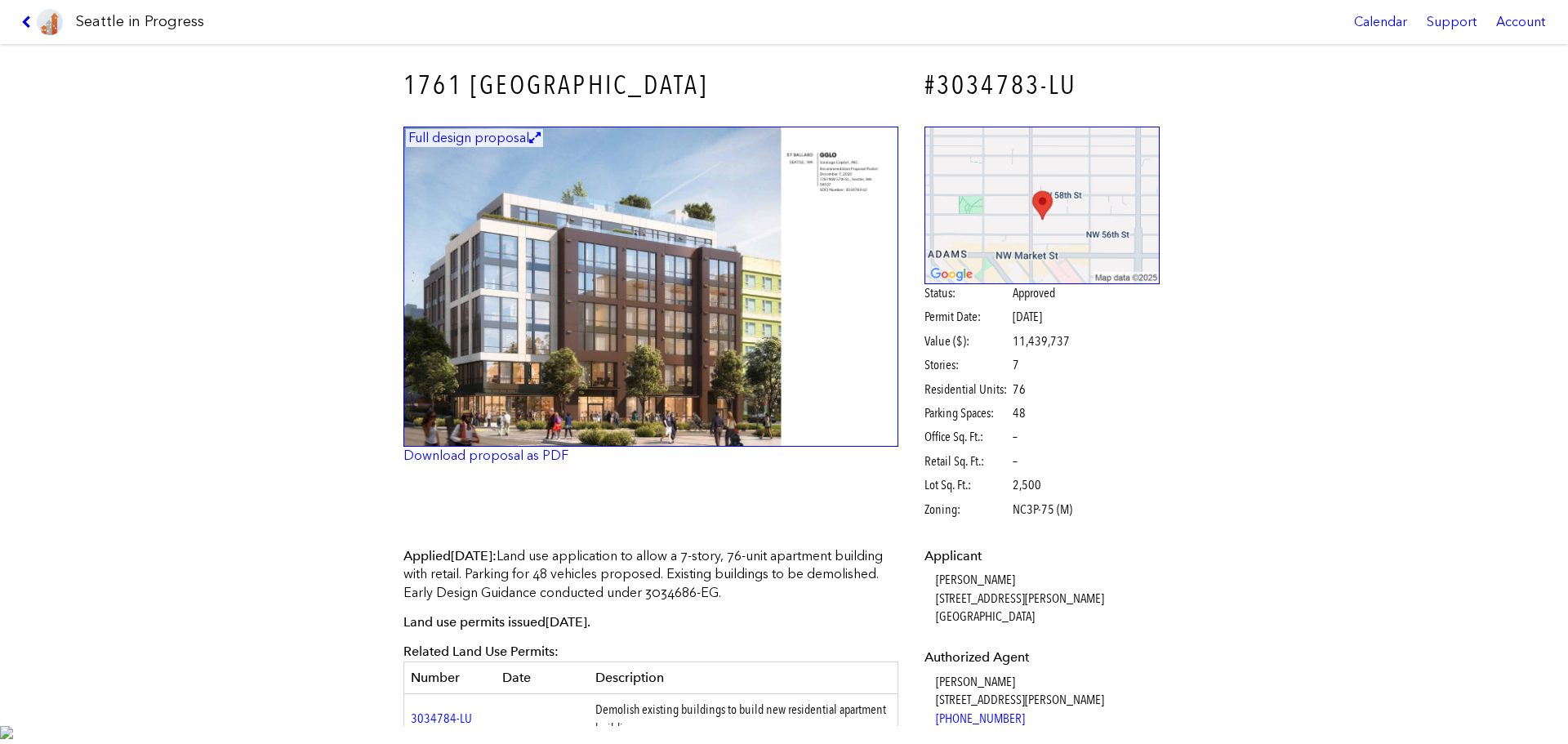
click at [28, 16] on icon at bounding box center [29, 21] width 15 height 13
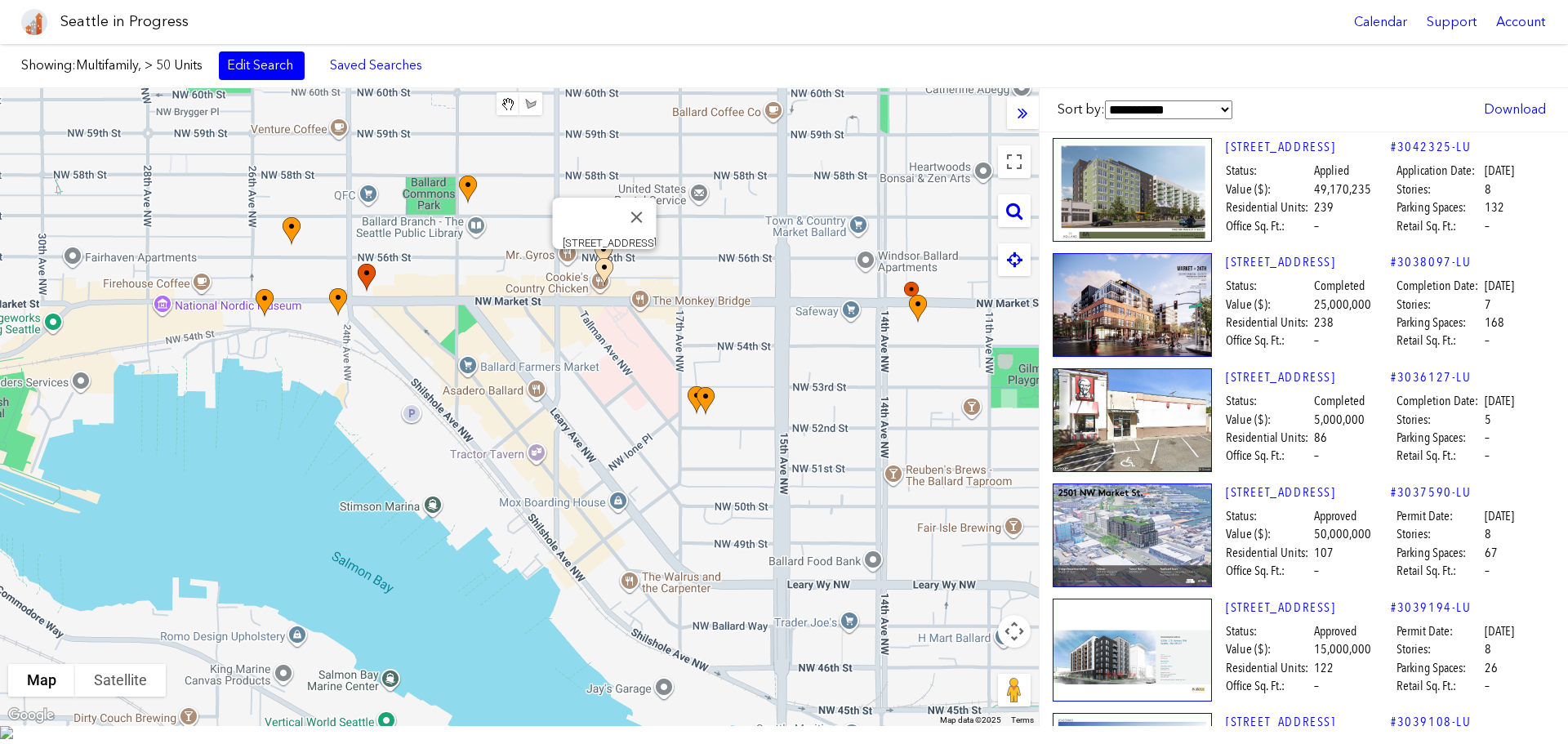
drag, startPoint x: 1005, startPoint y: 216, endPoint x: 985, endPoint y: 216, distance: 20.0
click at [1006, 216] on icon at bounding box center [1013, 211] width 16 height 18
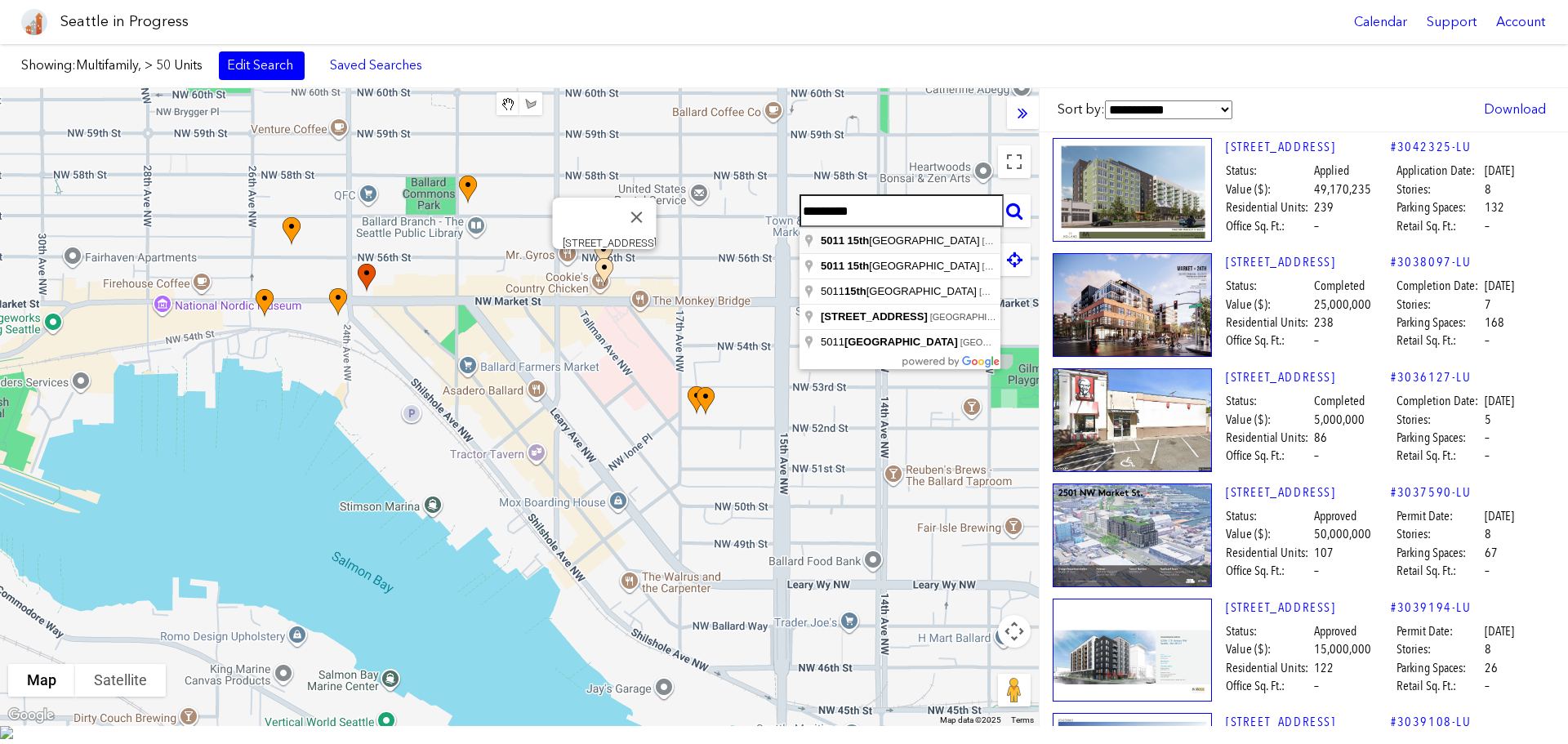
type input "**********"
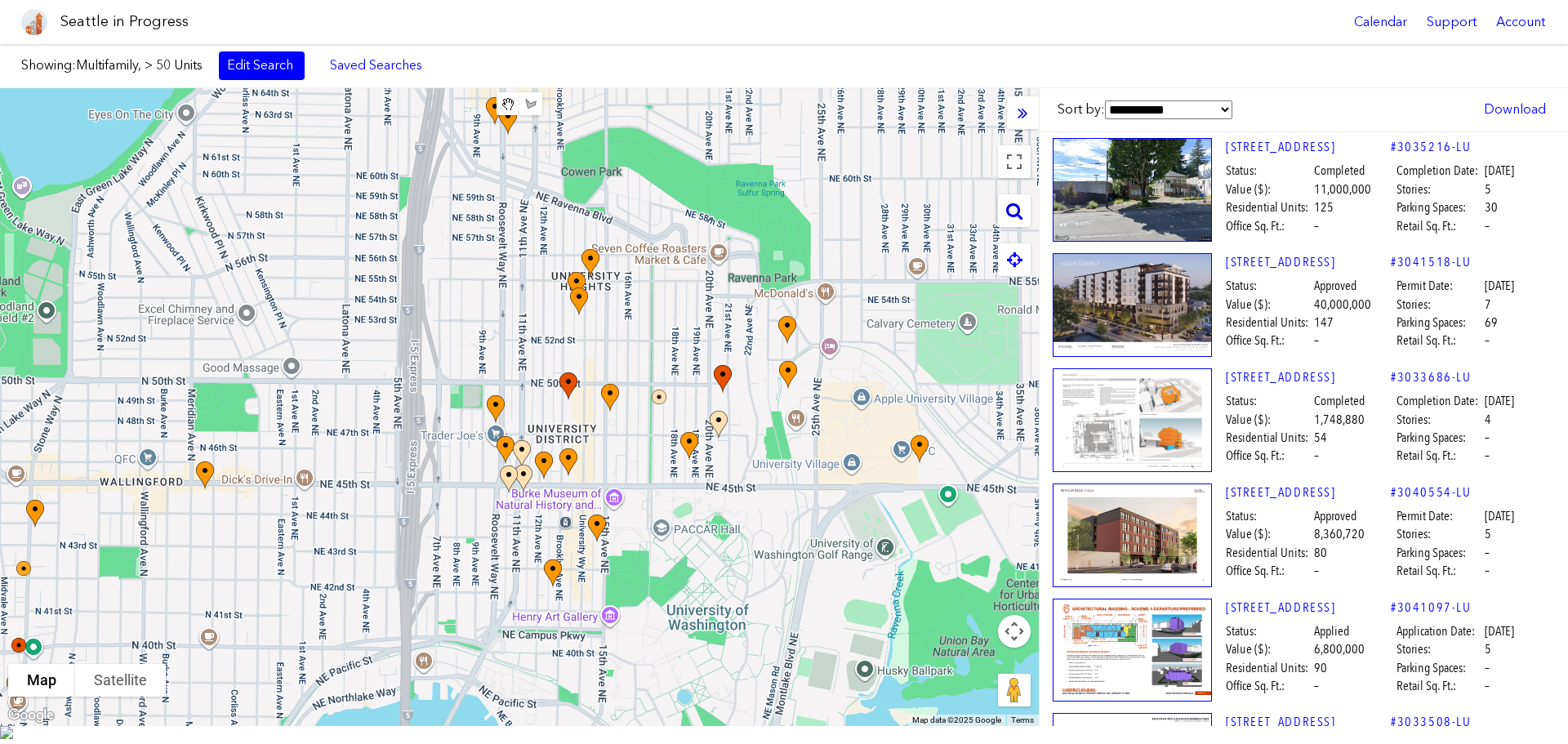
click at [1011, 210] on icon at bounding box center [1013, 211] width 16 height 18
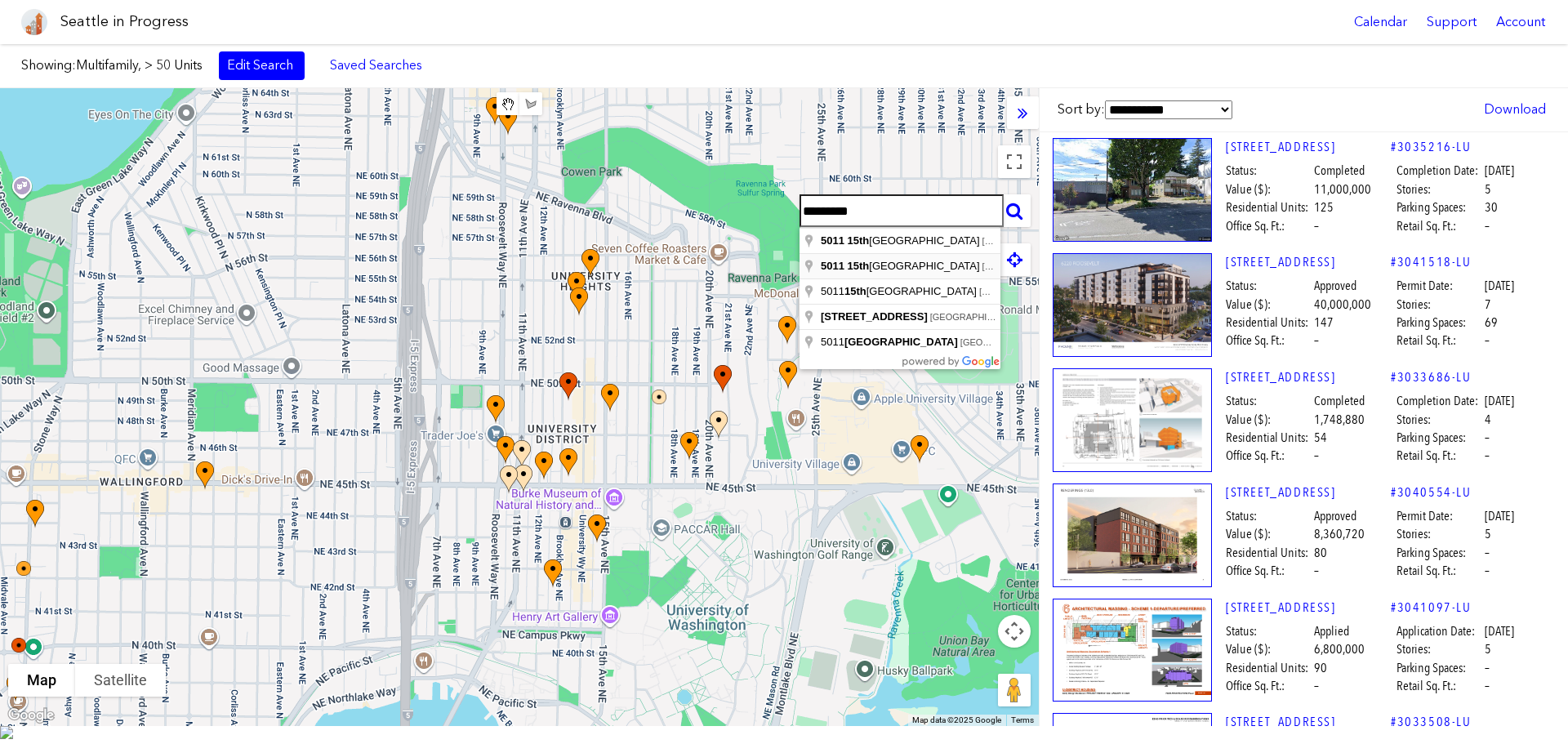
type input "**********"
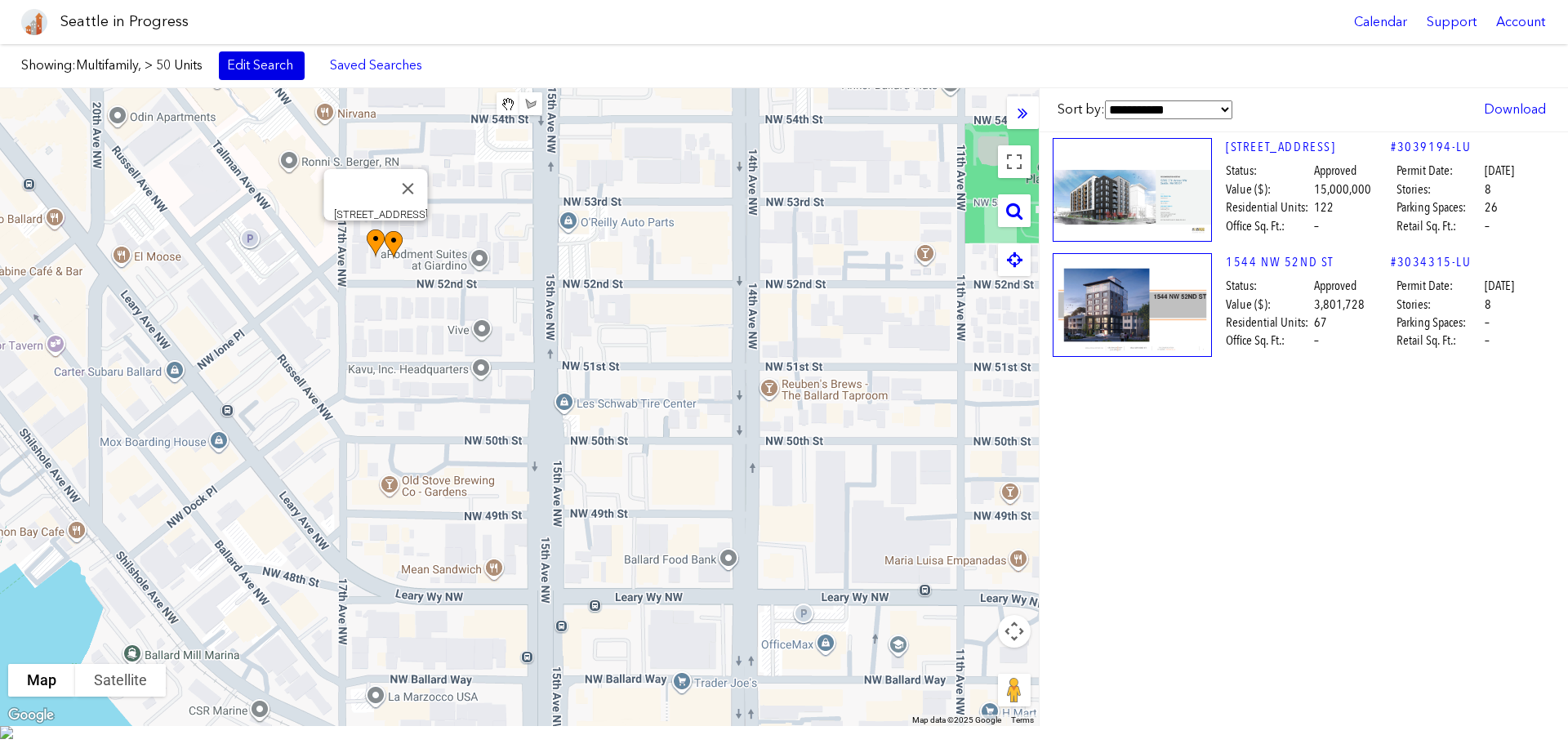
click at [292, 54] on link "Edit Search" at bounding box center [261, 65] width 85 height 28
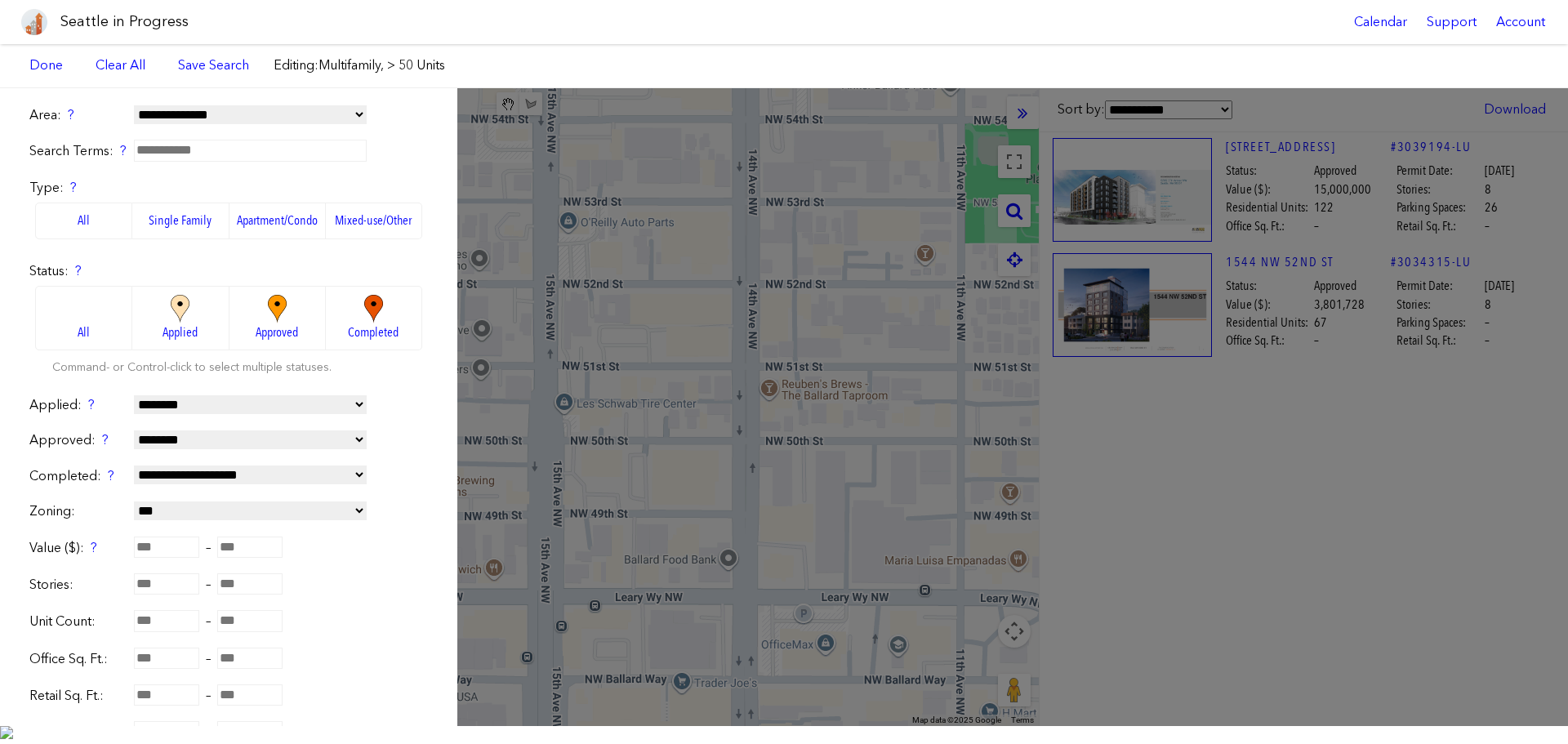
click at [343, 399] on select "**********" at bounding box center [249, 405] width 232 height 19
select select "*******"
click at [134, 396] on select "**********" at bounding box center [249, 405] width 232 height 19
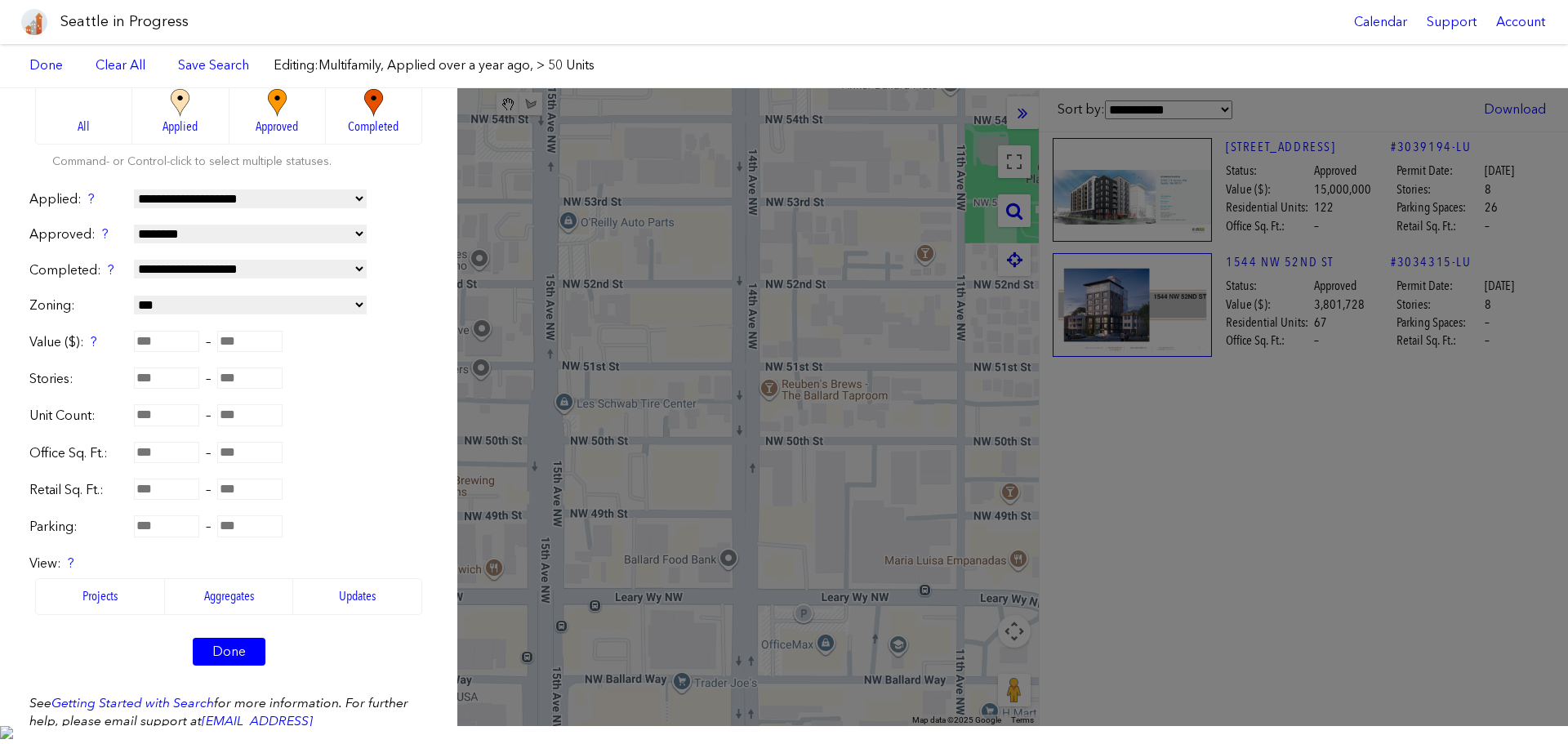
scroll to position [333, 0]
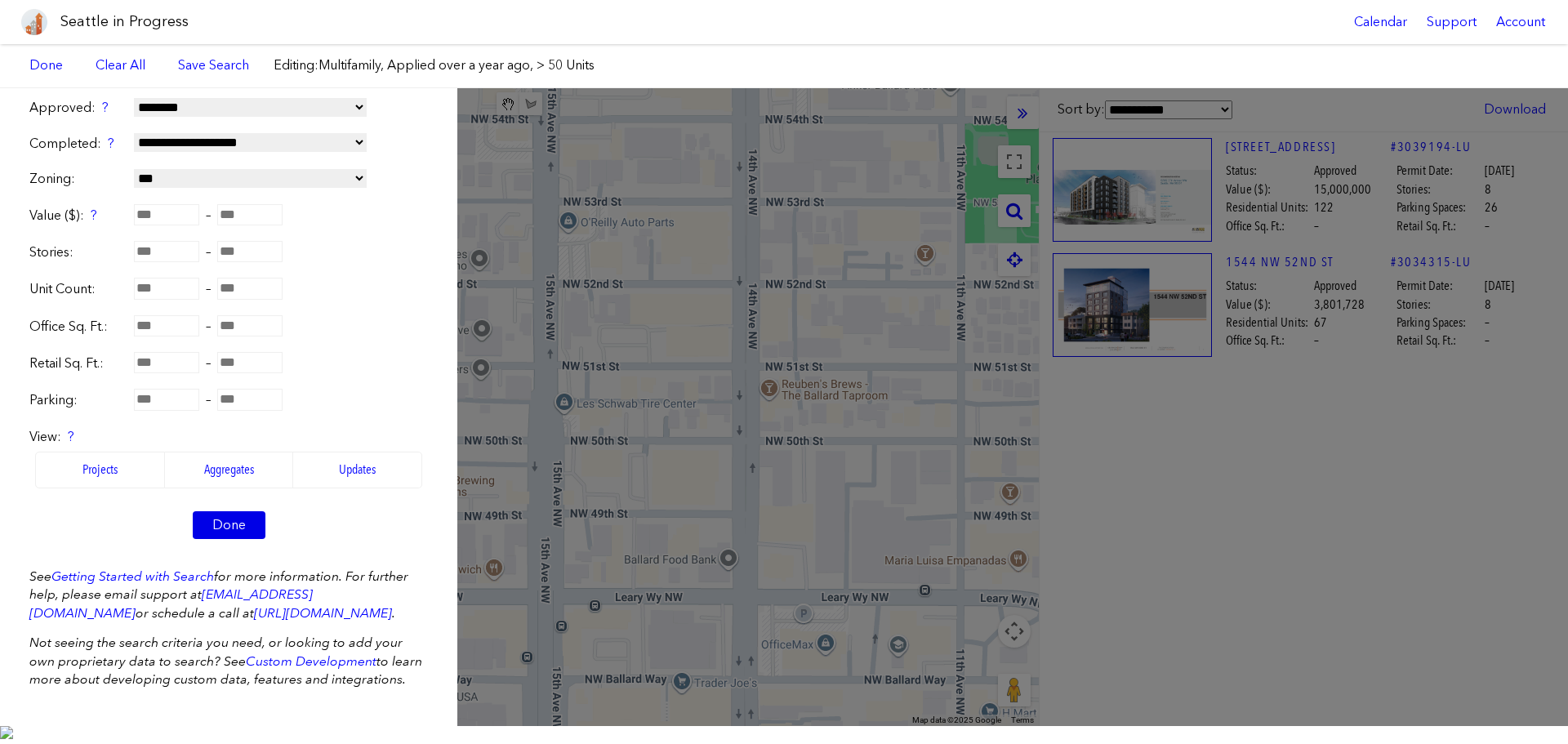
click at [213, 520] on link "Done" at bounding box center [229, 525] width 73 height 28
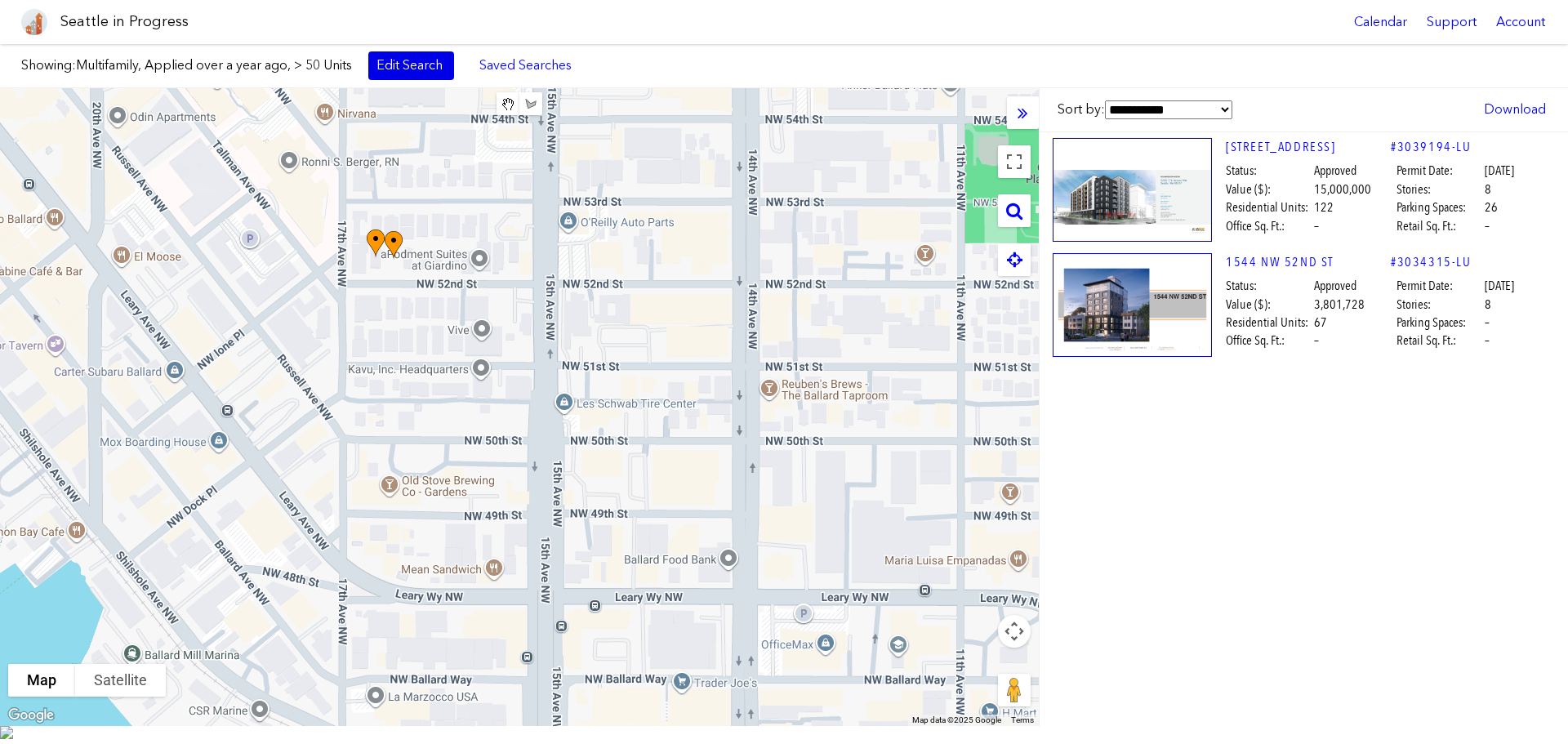
click at [407, 73] on link "Edit Search" at bounding box center [411, 65] width 85 height 28
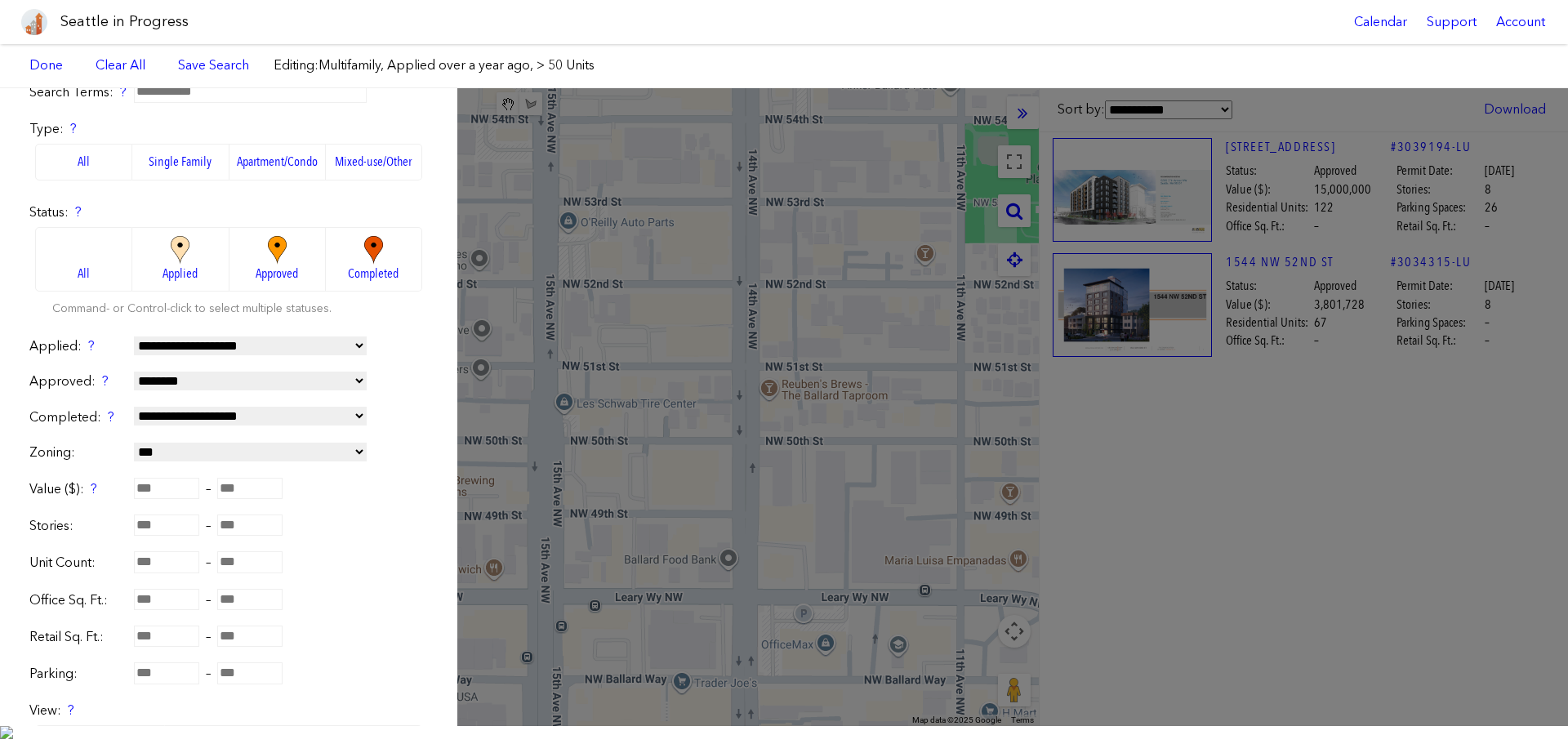
scroll to position [82, 0]
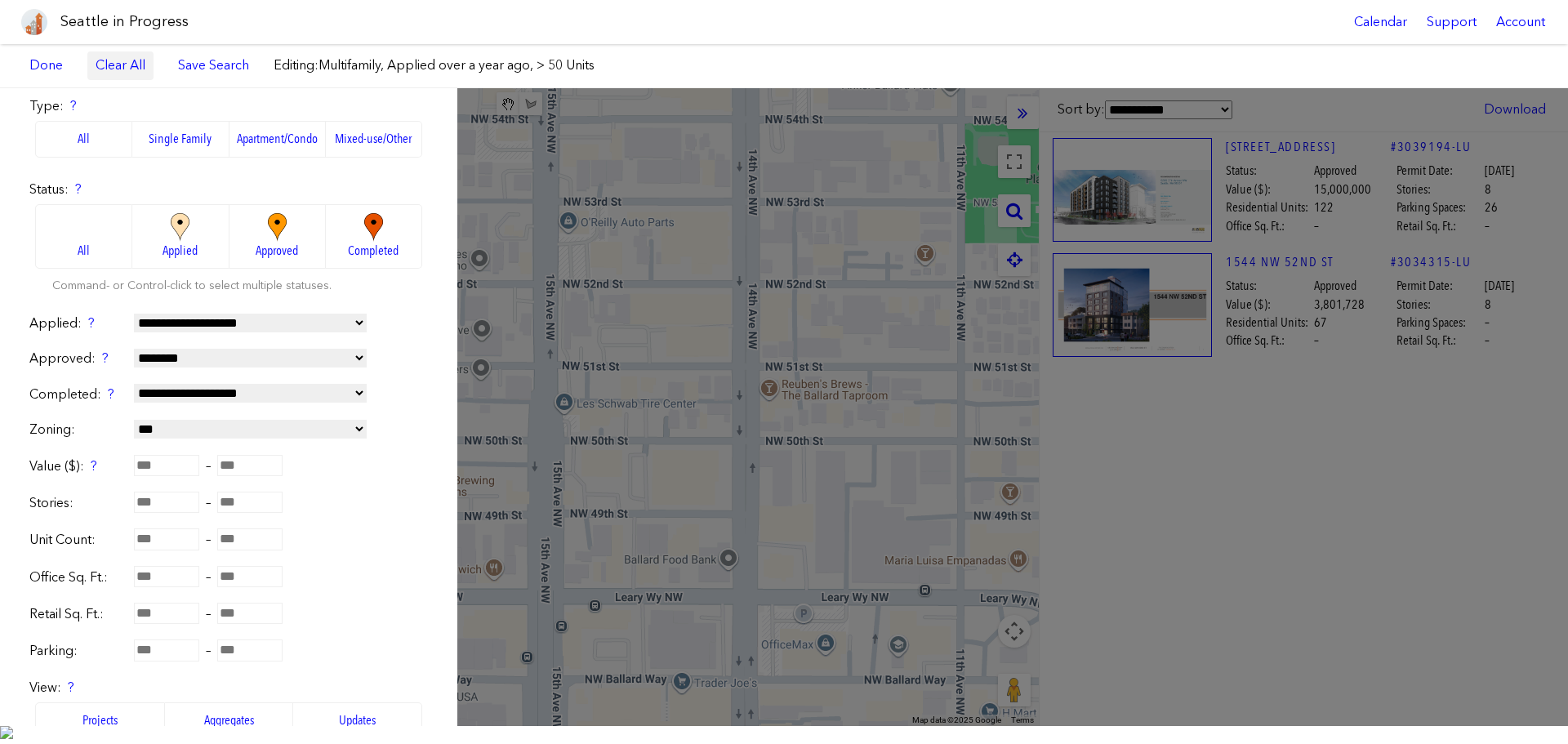
click at [147, 60] on link "Clear All" at bounding box center [120, 65] width 66 height 28
select select
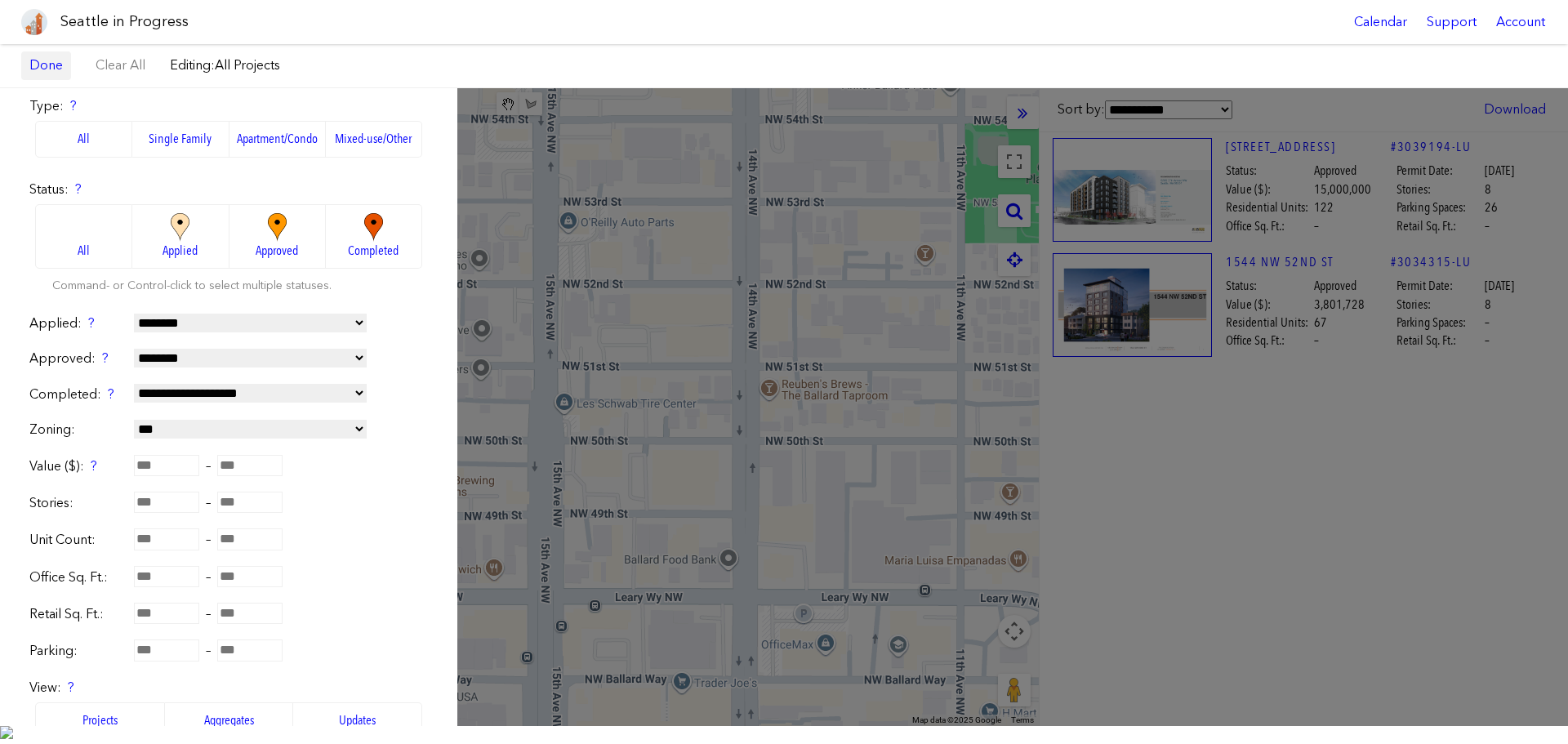
click at [51, 61] on link "Done" at bounding box center [46, 65] width 50 height 28
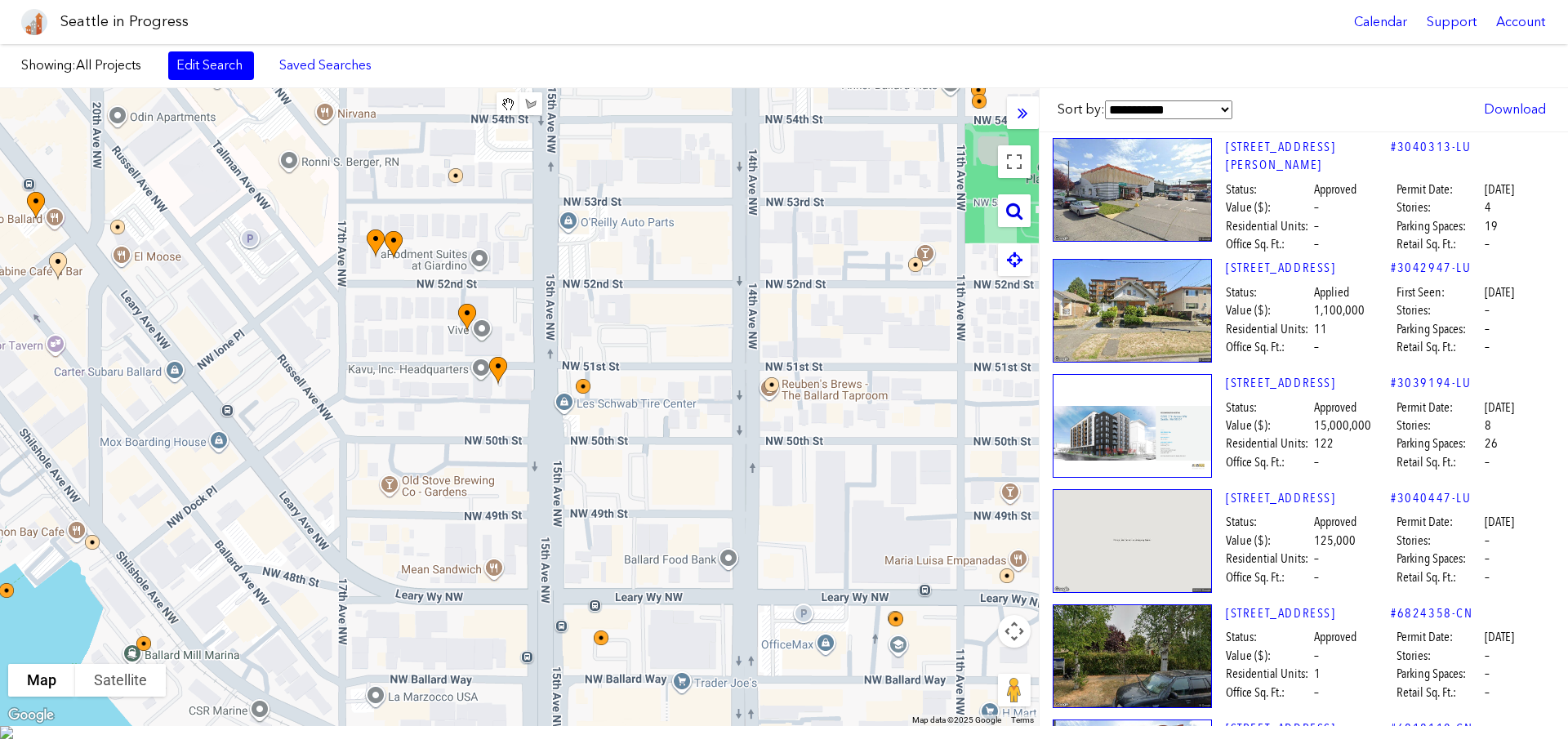
click at [1008, 203] on icon at bounding box center [1013, 211] width 16 height 18
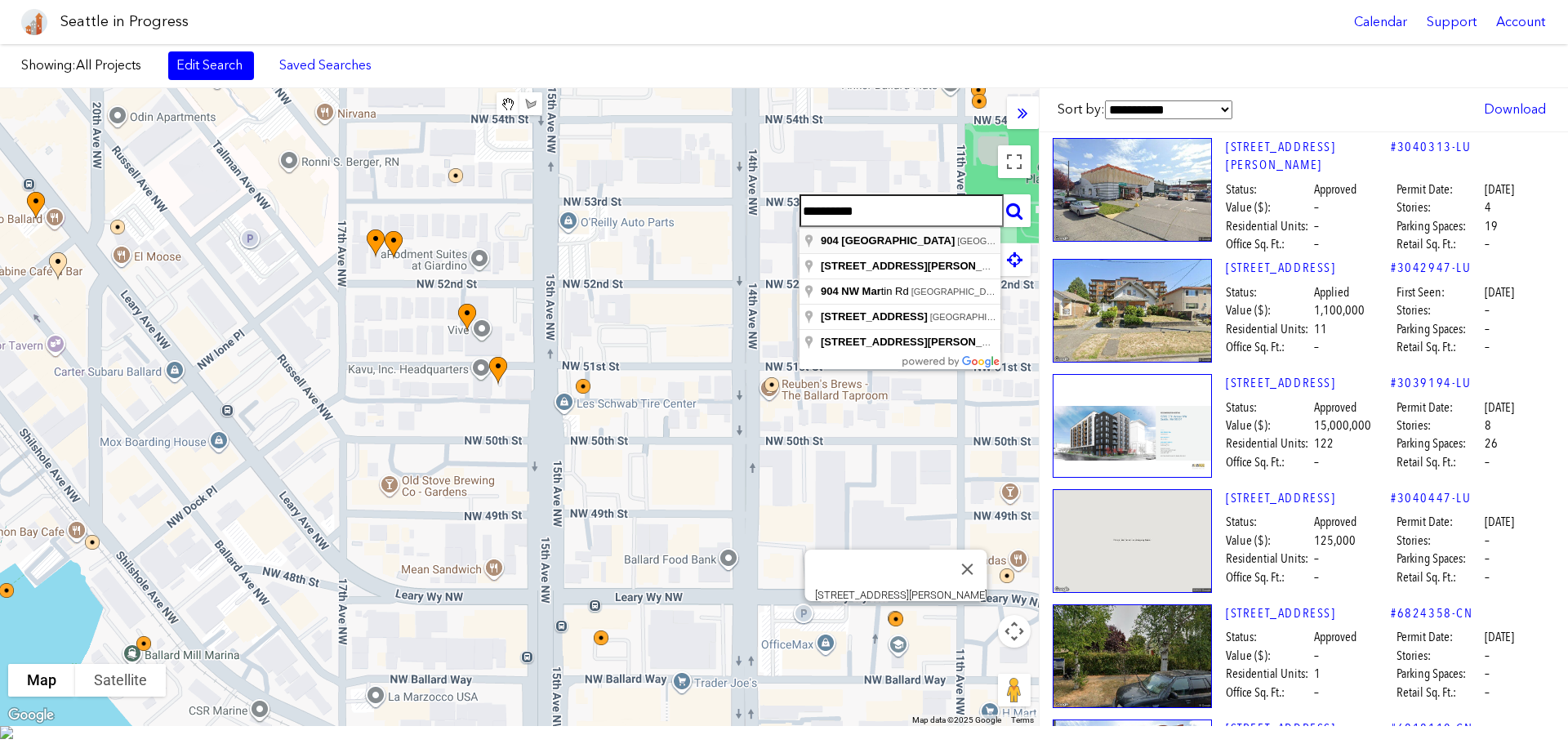
type input "**********"
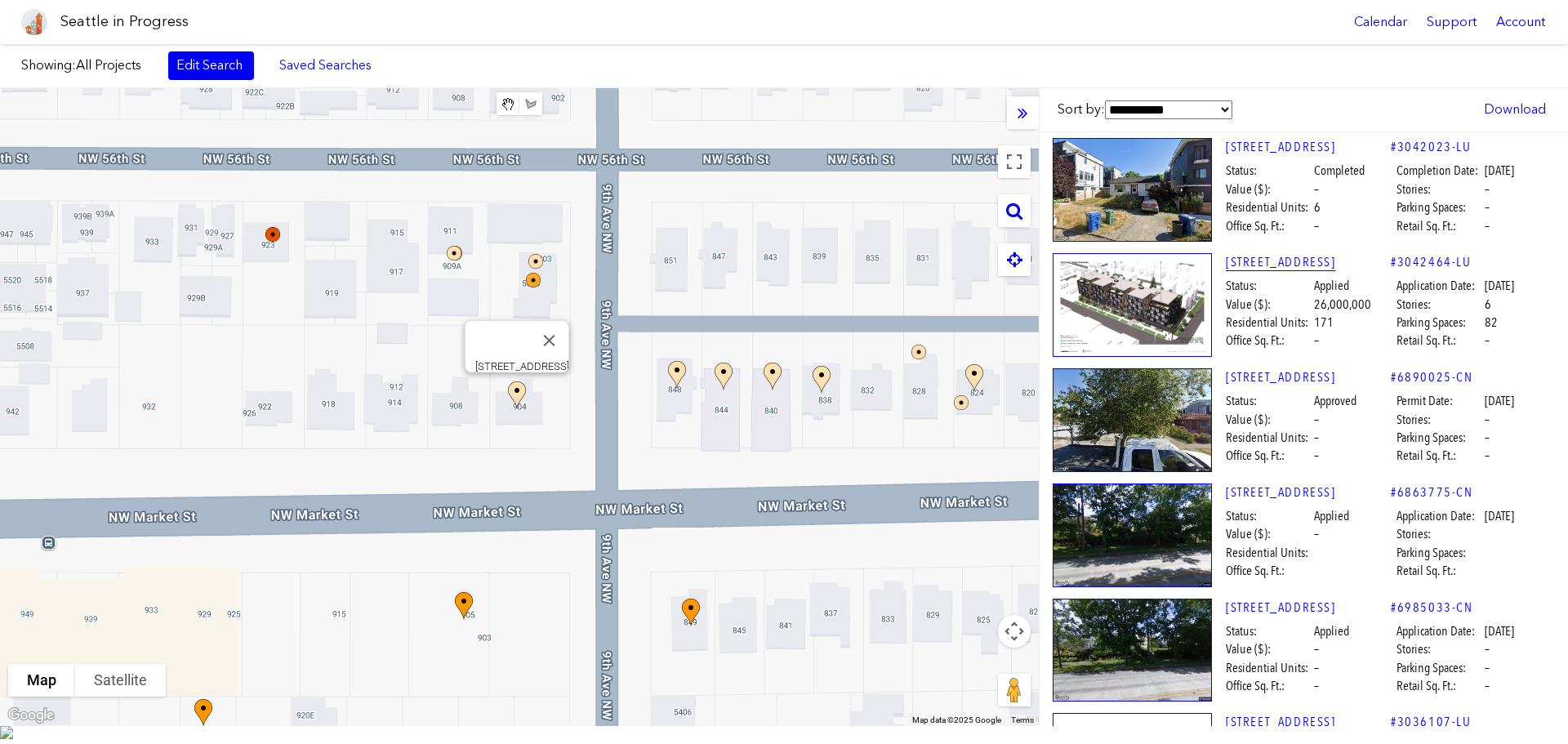
click at [1301, 262] on link "[STREET_ADDRESS]" at bounding box center [1308, 261] width 165 height 18
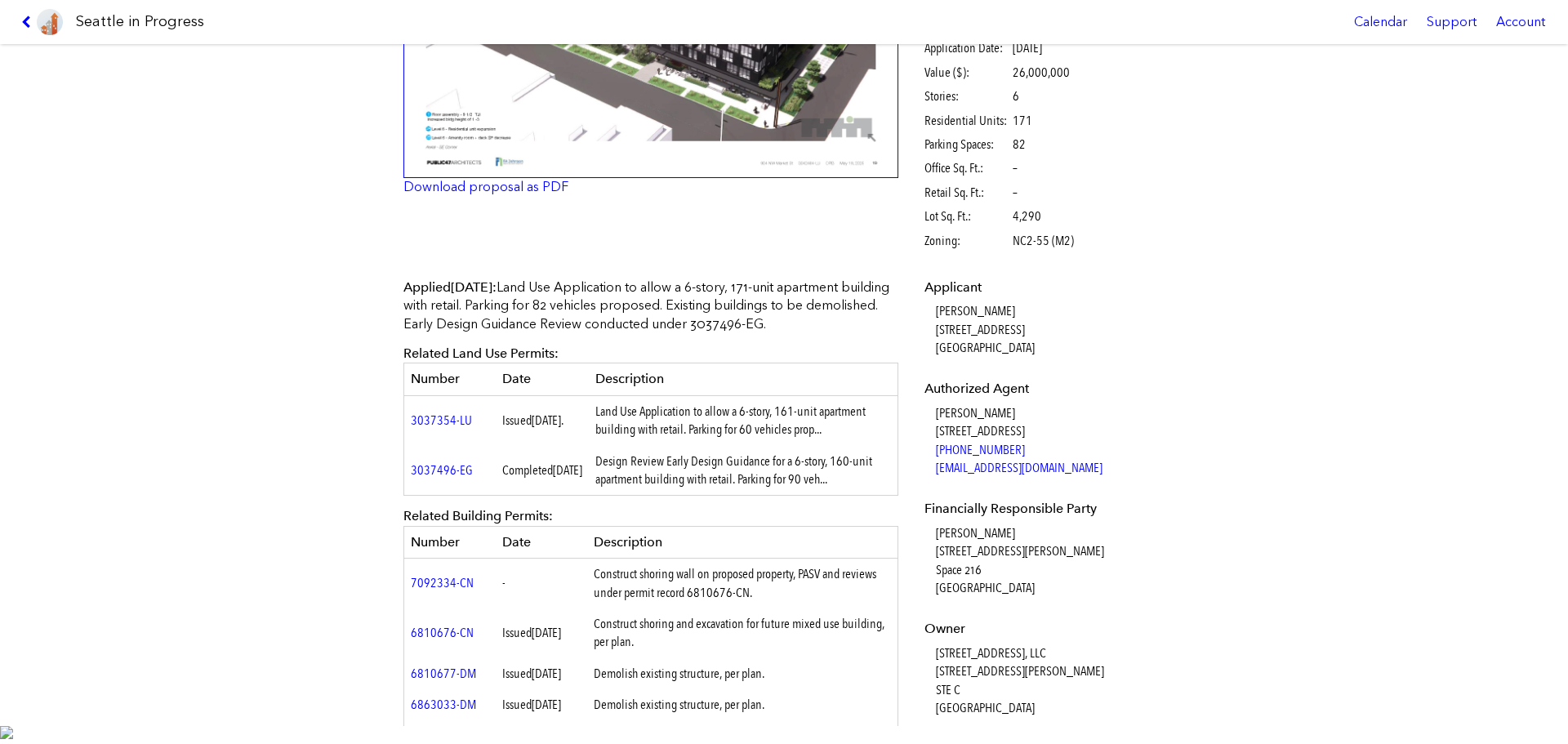
scroll to position [245, 0]
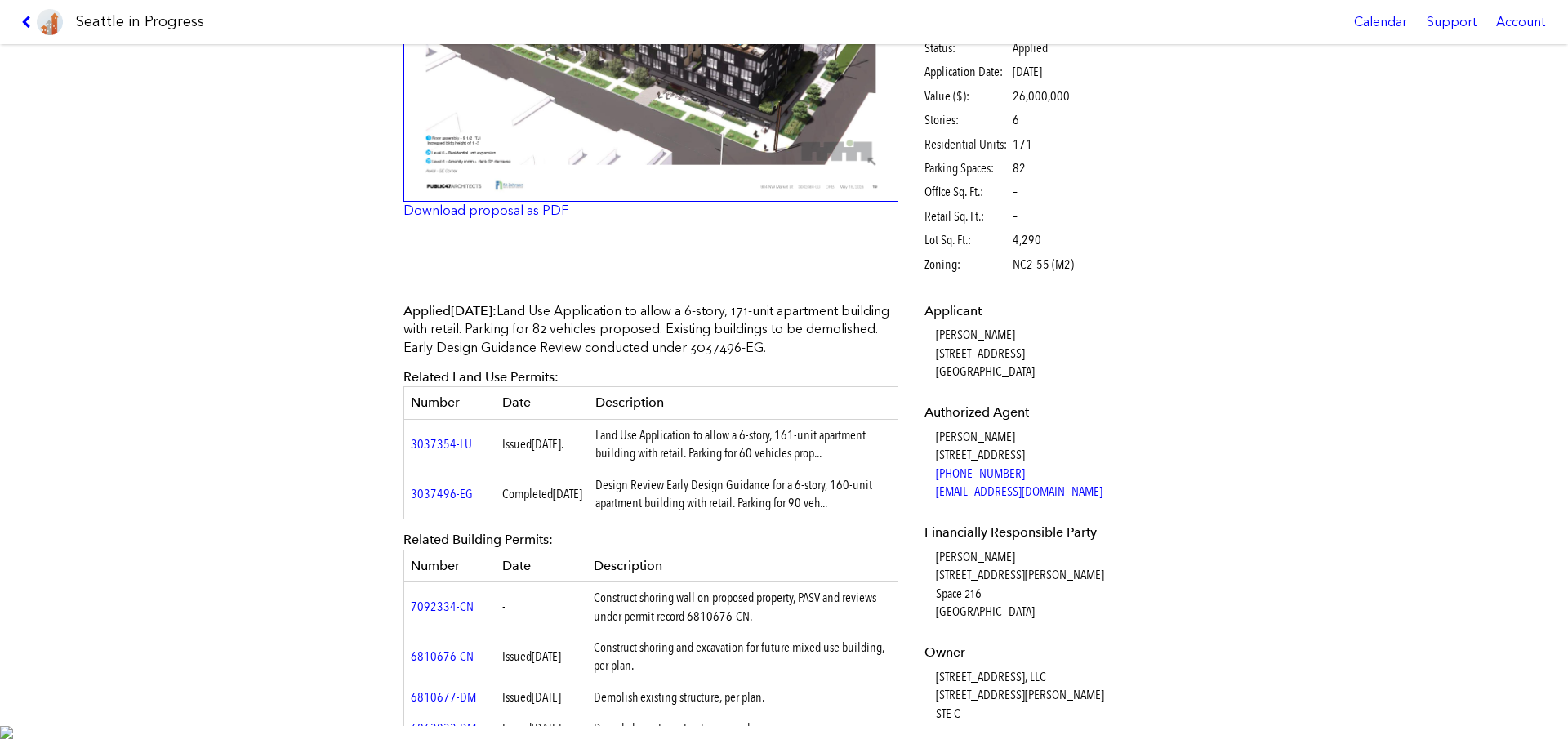
click at [802, 107] on img at bounding box center [650, 42] width 494 height 321
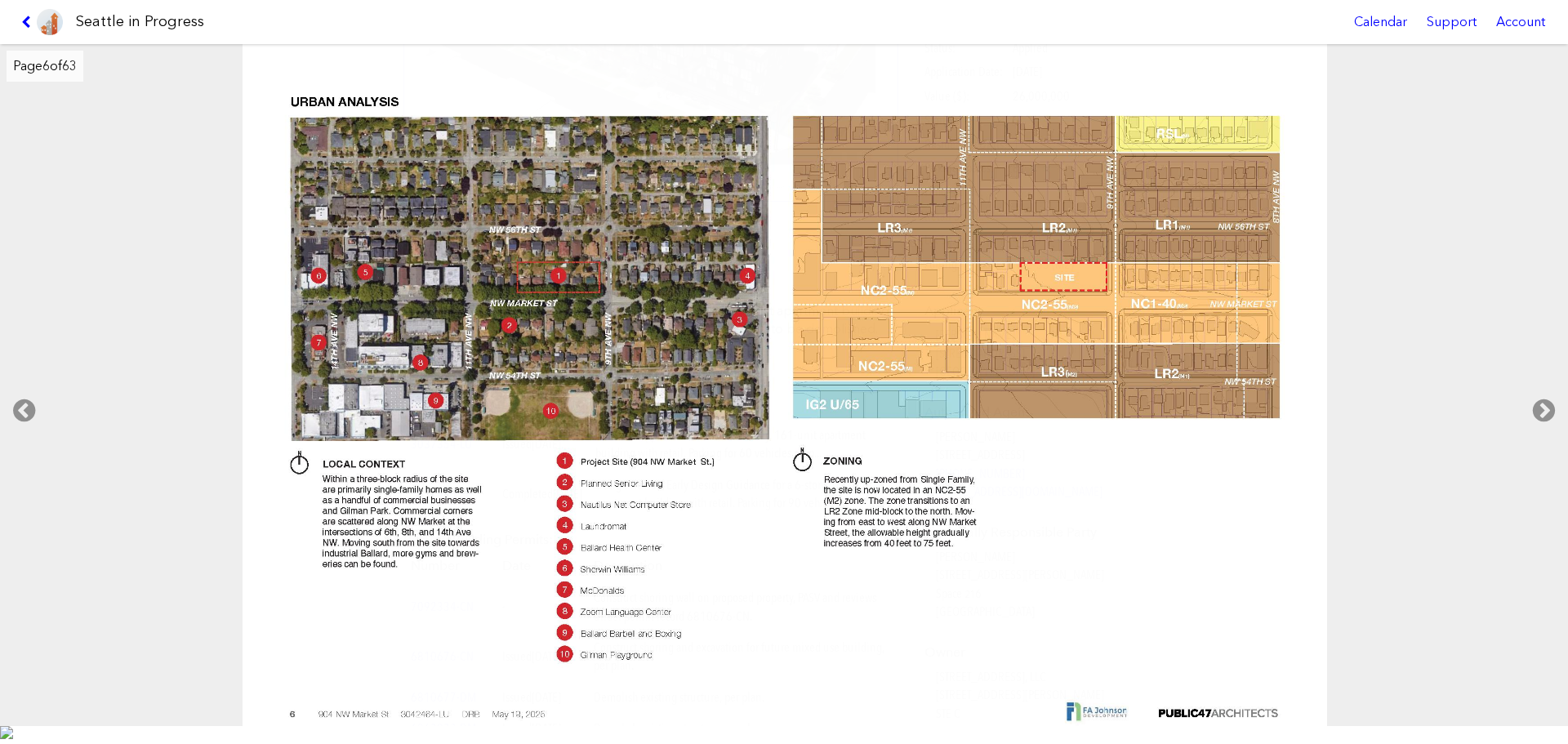
click at [25, 14] on link at bounding box center [41, 22] width 55 height 44
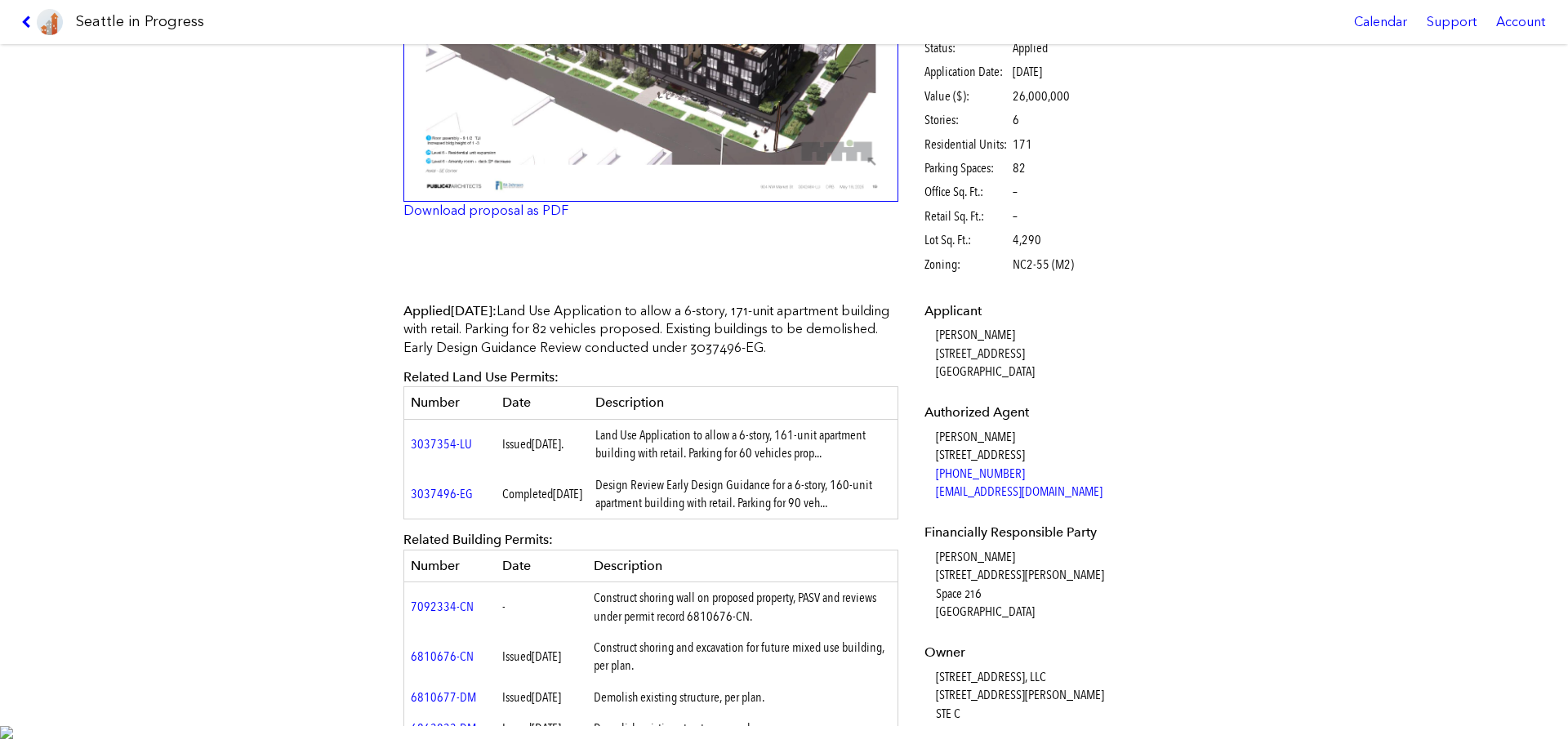
click at [35, 18] on icon at bounding box center [29, 21] width 15 height 13
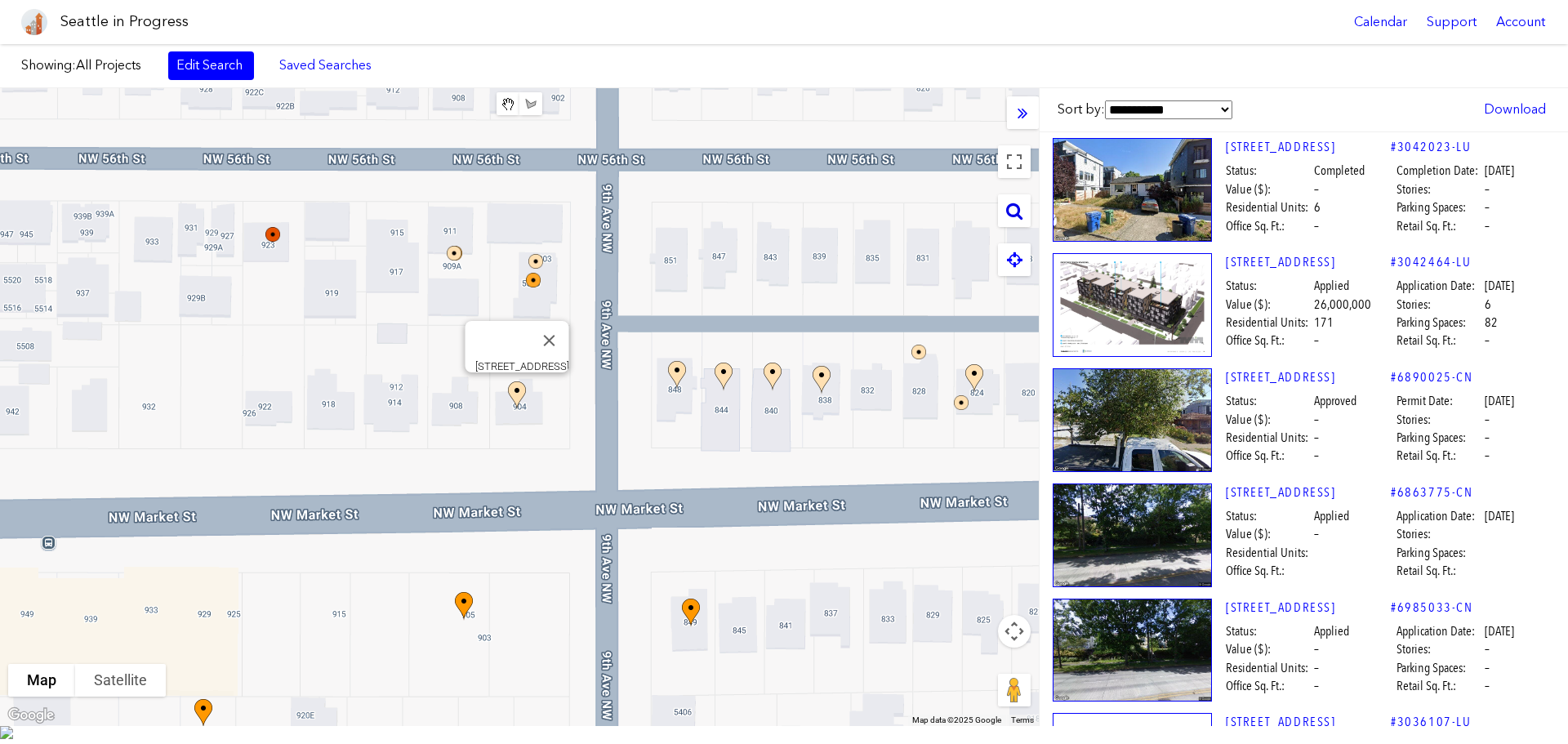
click at [1009, 207] on icon at bounding box center [1013, 211] width 16 height 18
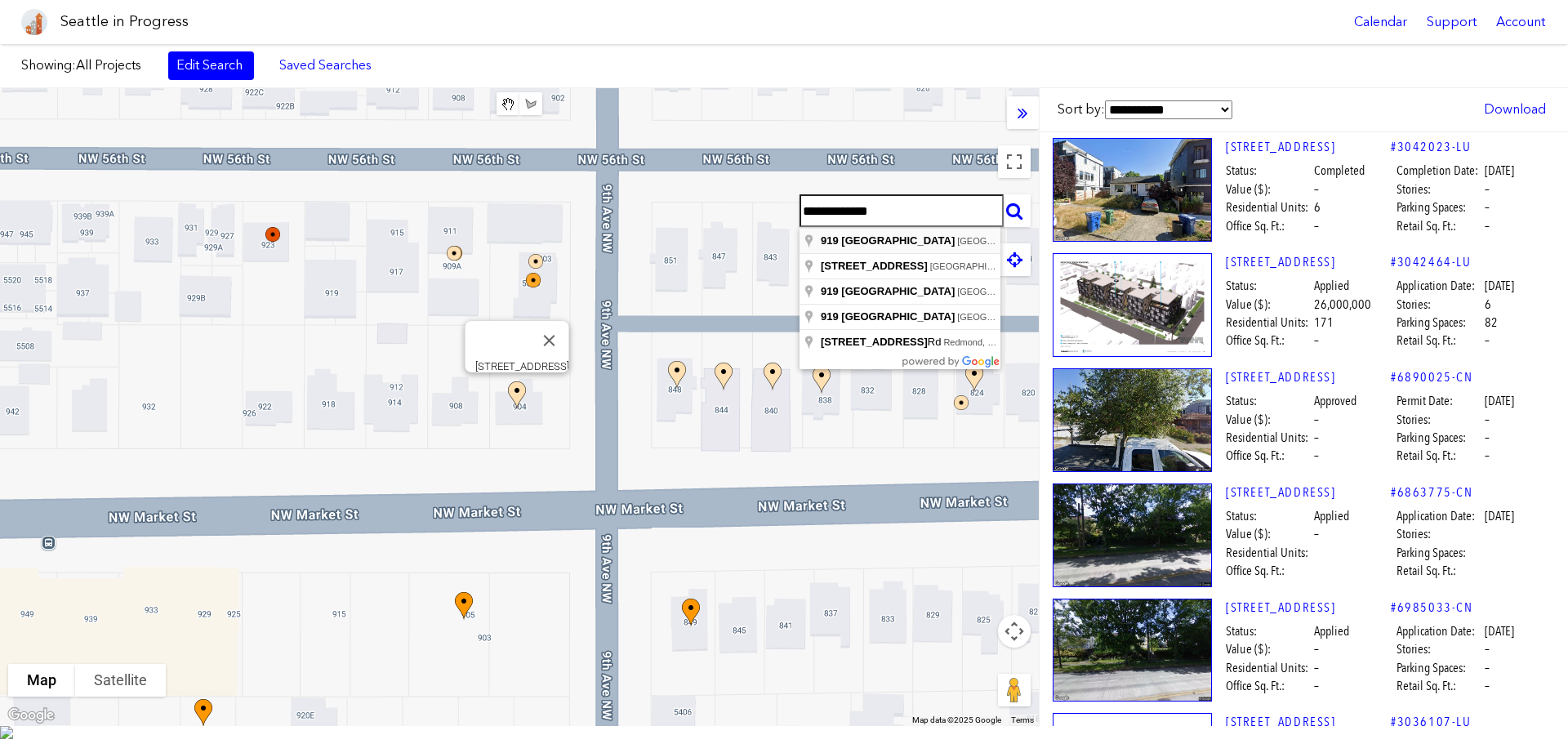
type input "**********"
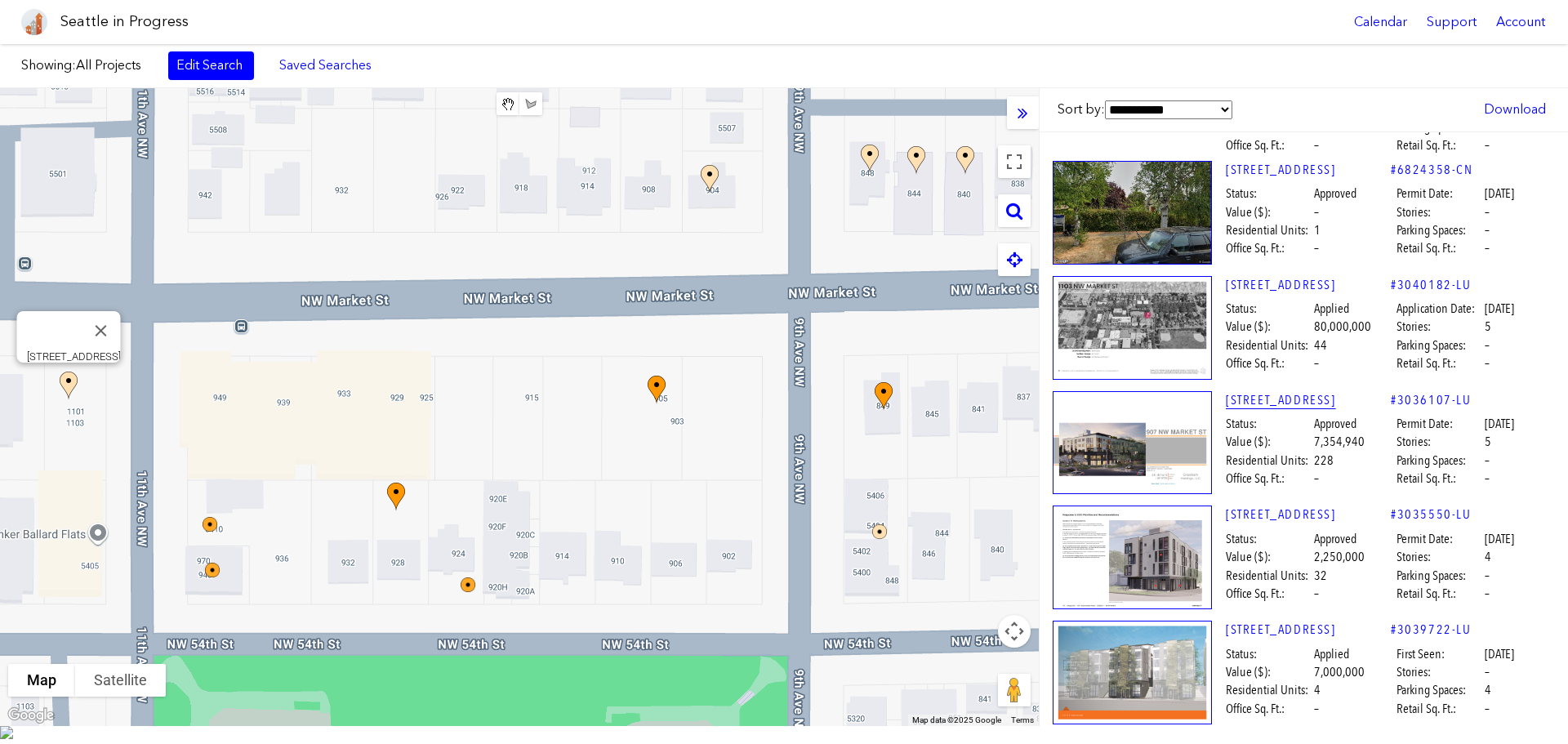
scroll to position [326, 0]
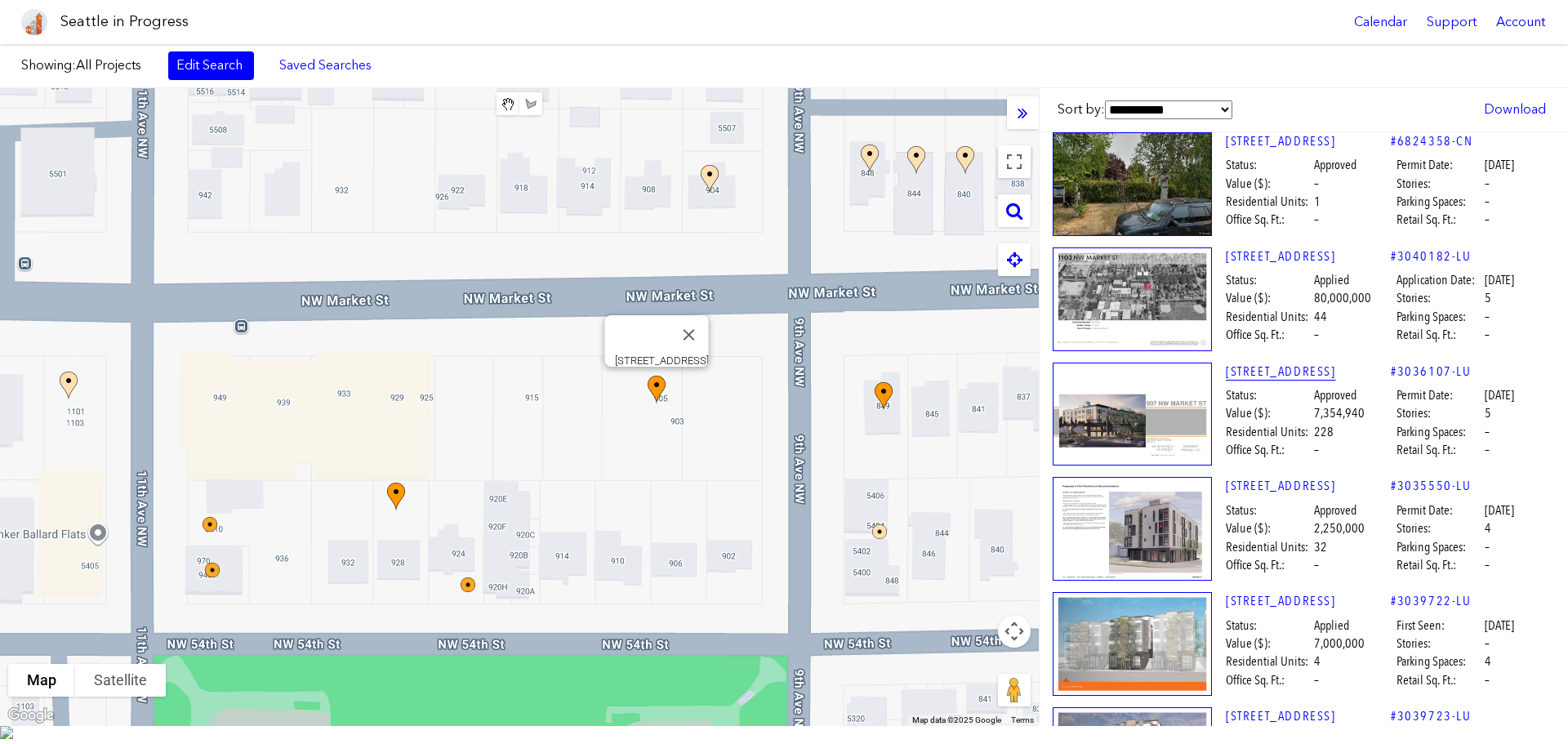
click at [1266, 380] on link "[STREET_ADDRESS]" at bounding box center [1308, 371] width 165 height 18
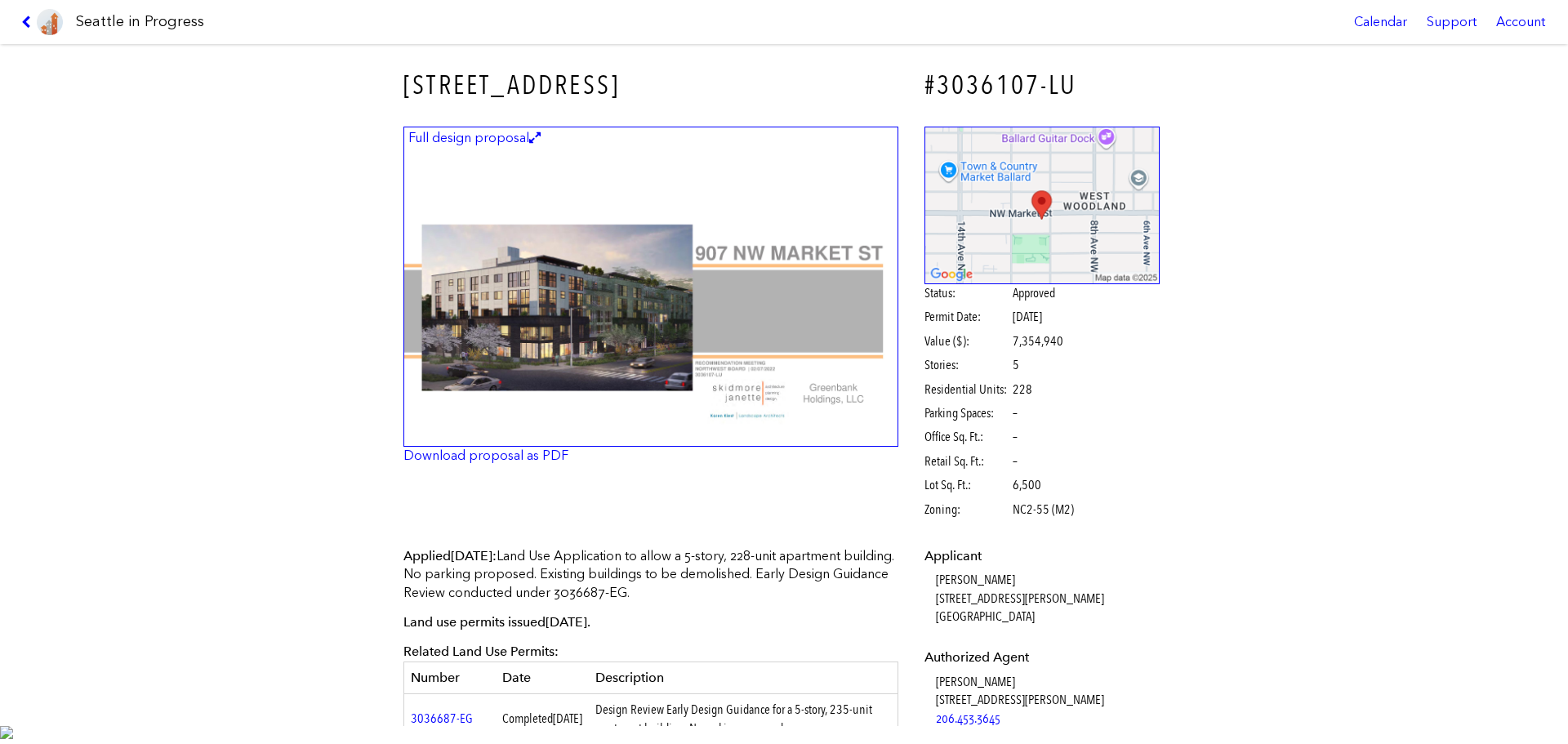
click at [793, 324] on img at bounding box center [650, 287] width 494 height 321
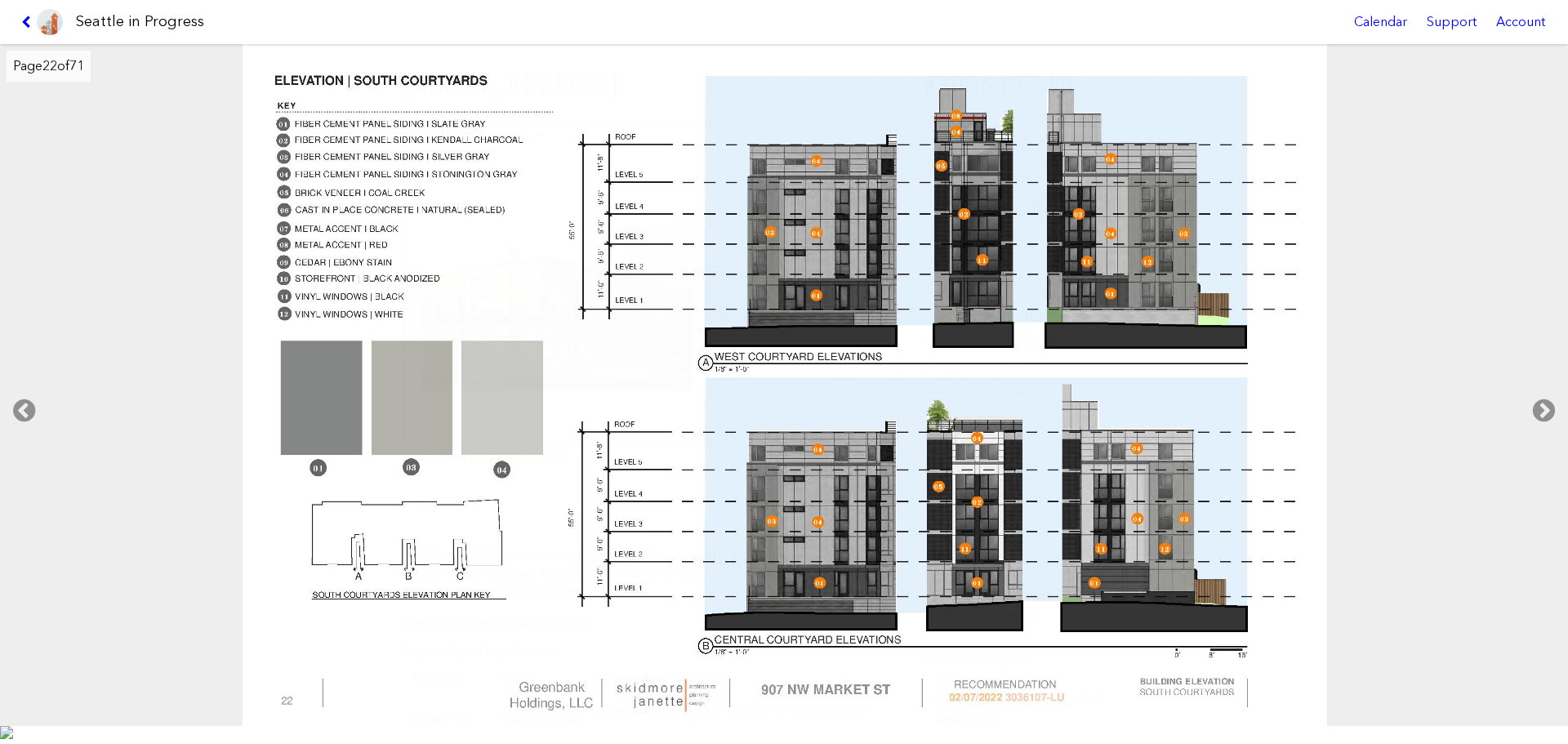
click at [38, 30] on img at bounding box center [49, 22] width 26 height 26
